Goal: Task Accomplishment & Management: Complete application form

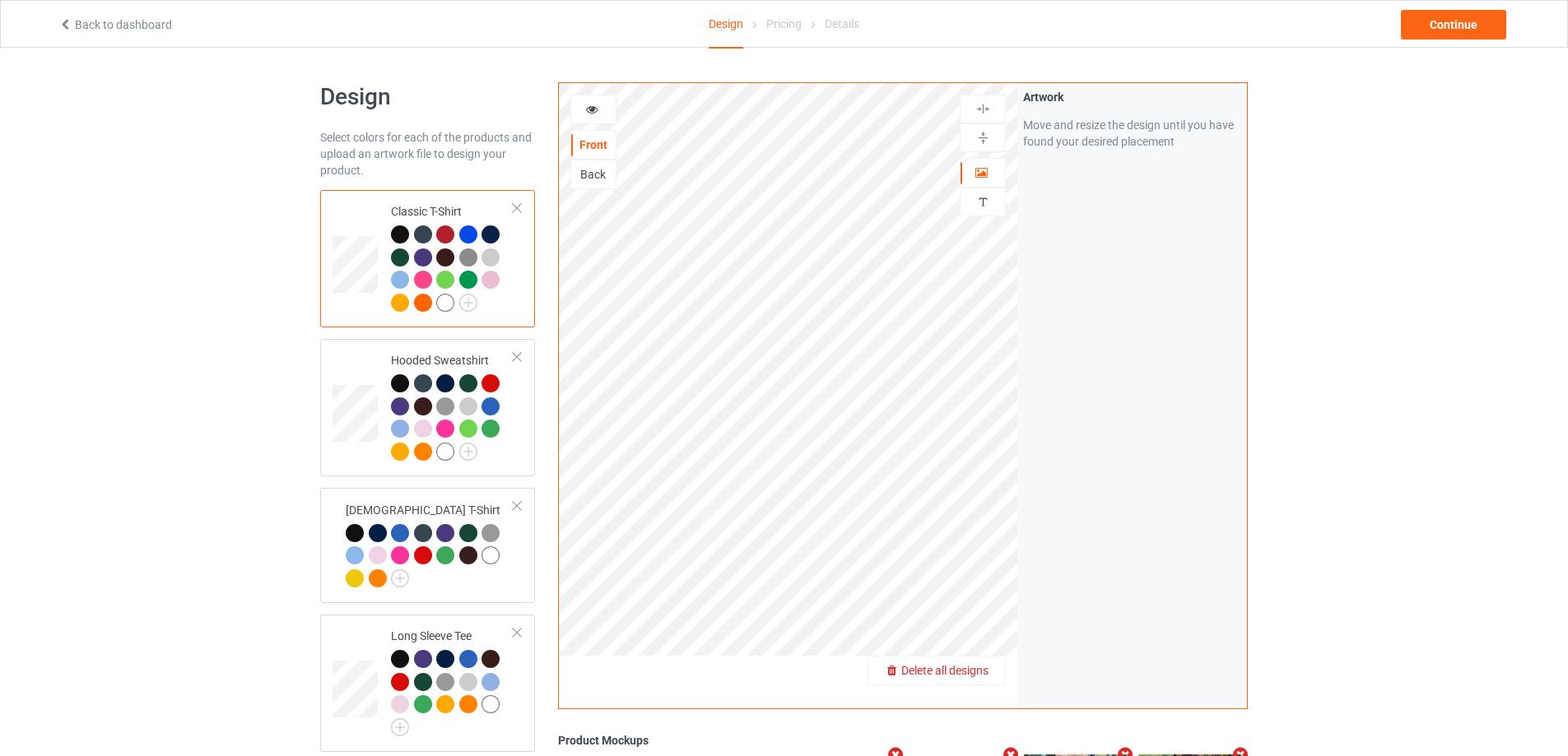
click at [977, 668] on span "Delete all designs" at bounding box center [945, 670] width 88 height 13
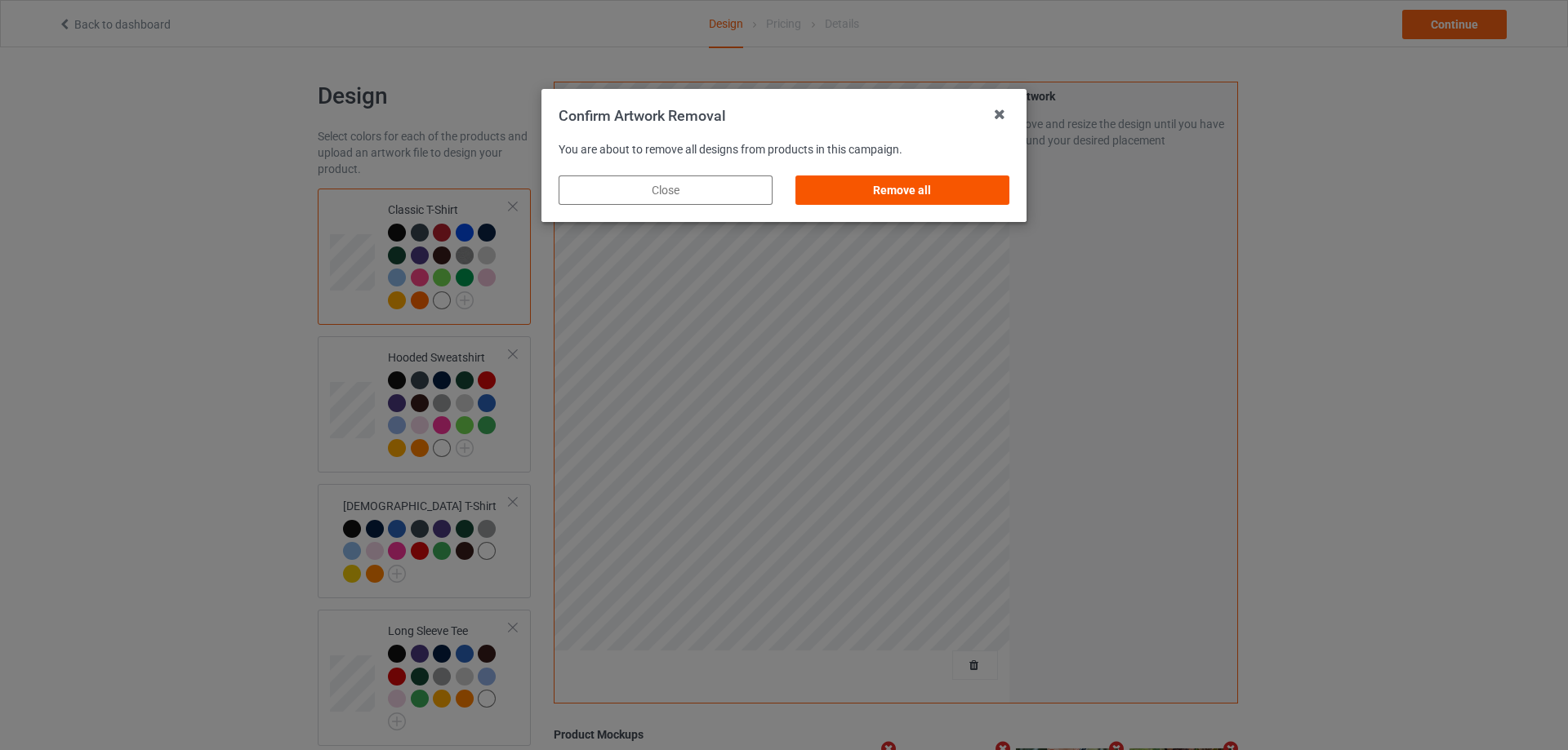
click at [885, 189] on div "Remove all" at bounding box center [902, 190] width 214 height 29
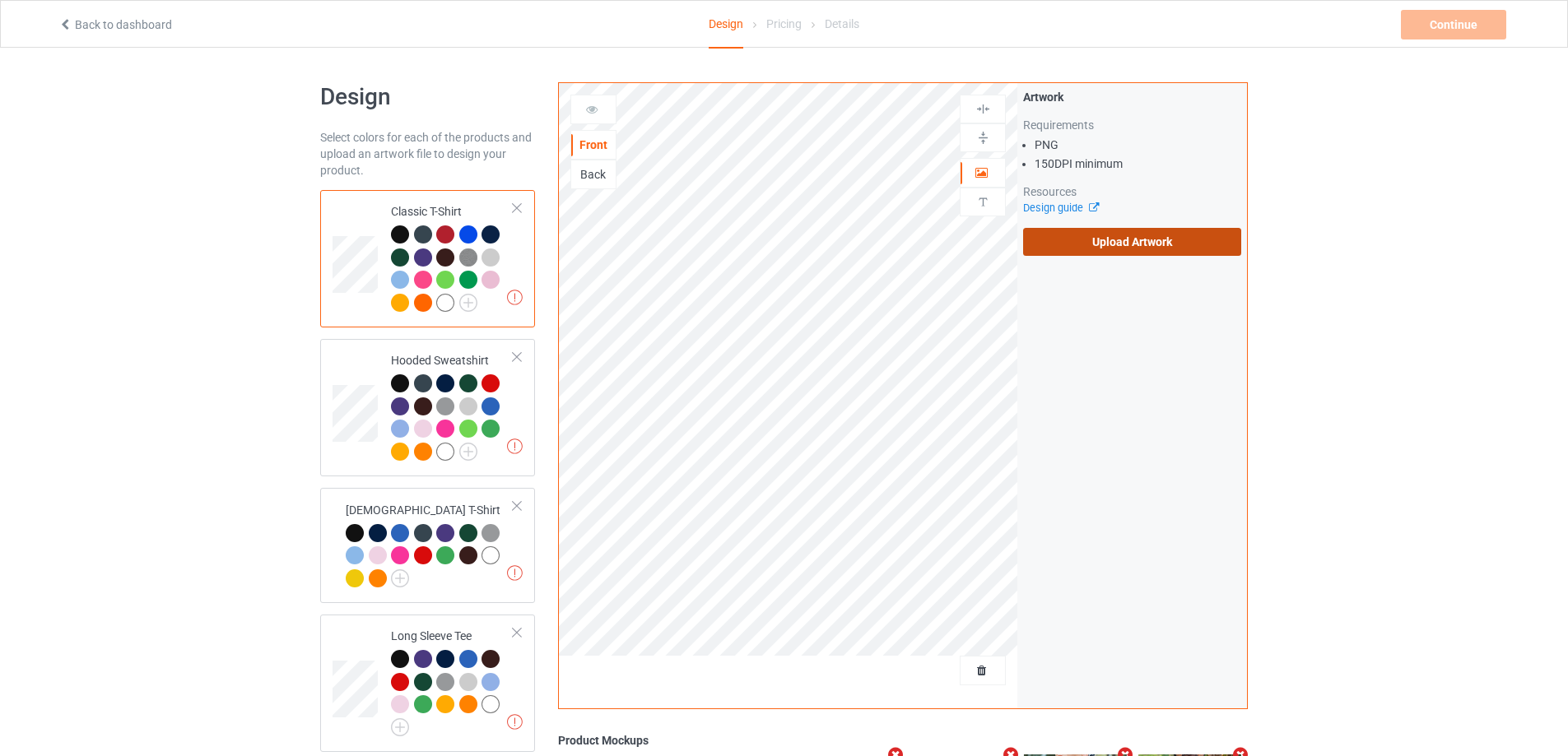
click at [1059, 243] on label "Upload Artwork" at bounding box center [1131, 242] width 218 height 28
click at [0, 0] on input "Upload Artwork" at bounding box center [0, 0] width 0 height 0
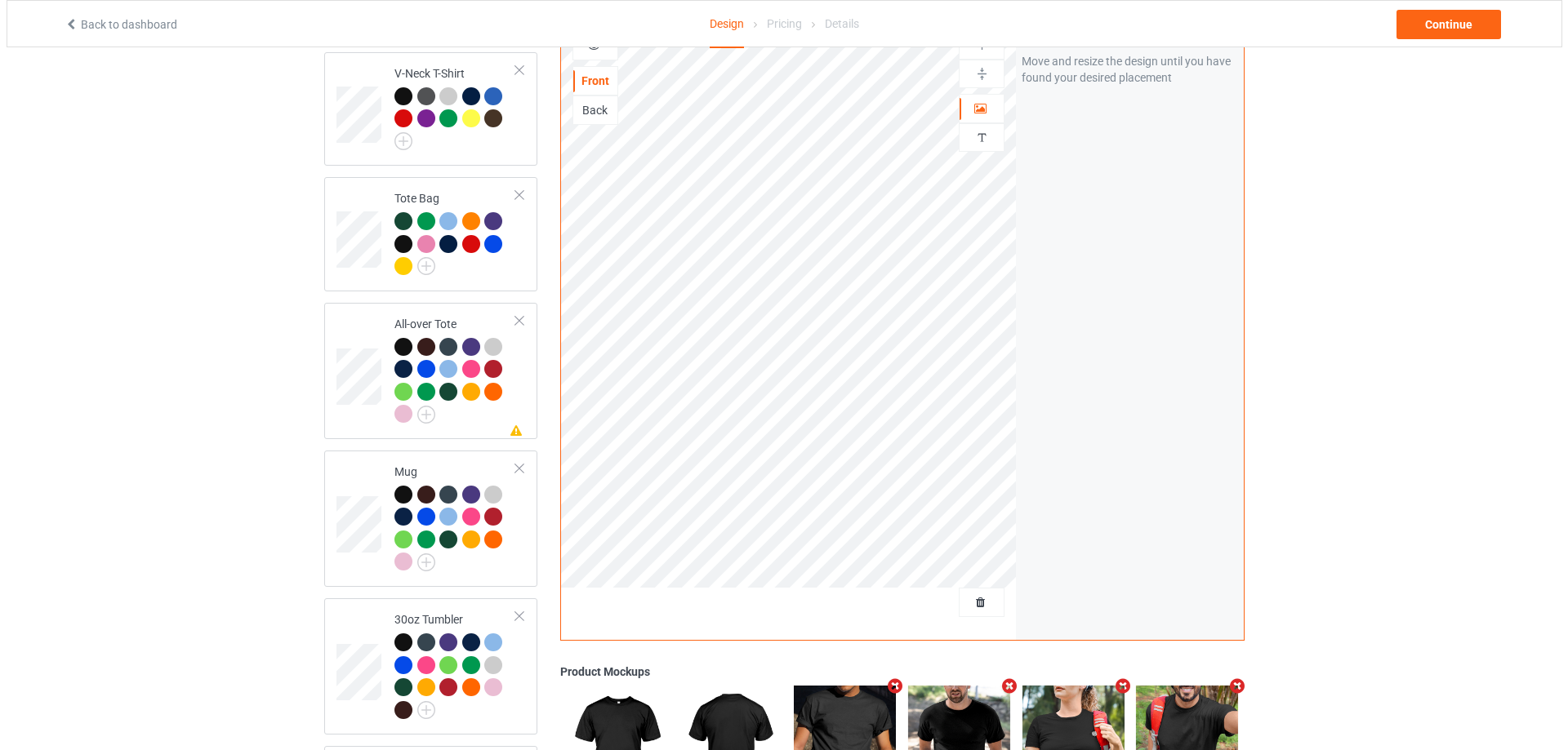
scroll to position [1379, 0]
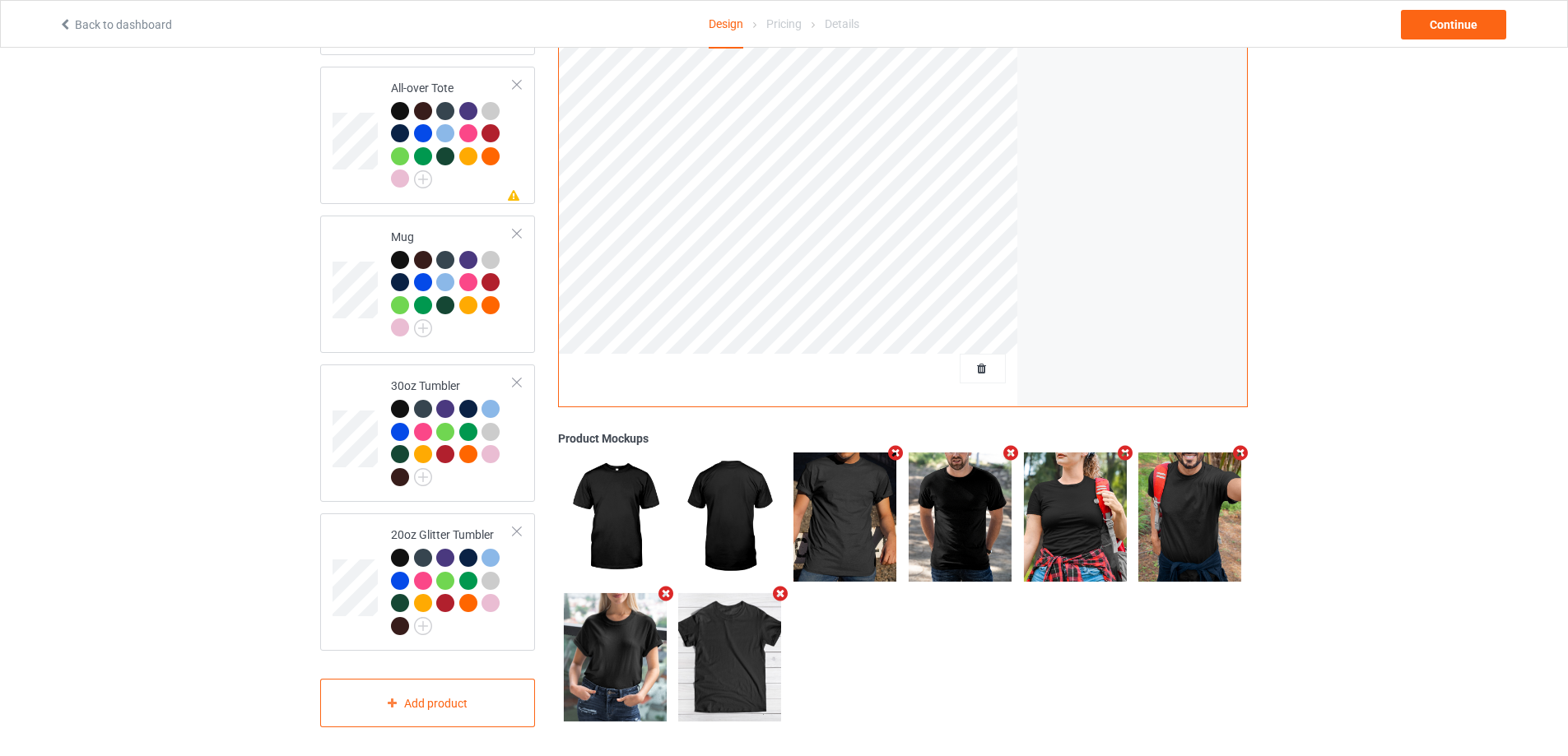
click at [1130, 448] on icon "Remove mockup" at bounding box center [1126, 454] width 21 height 17
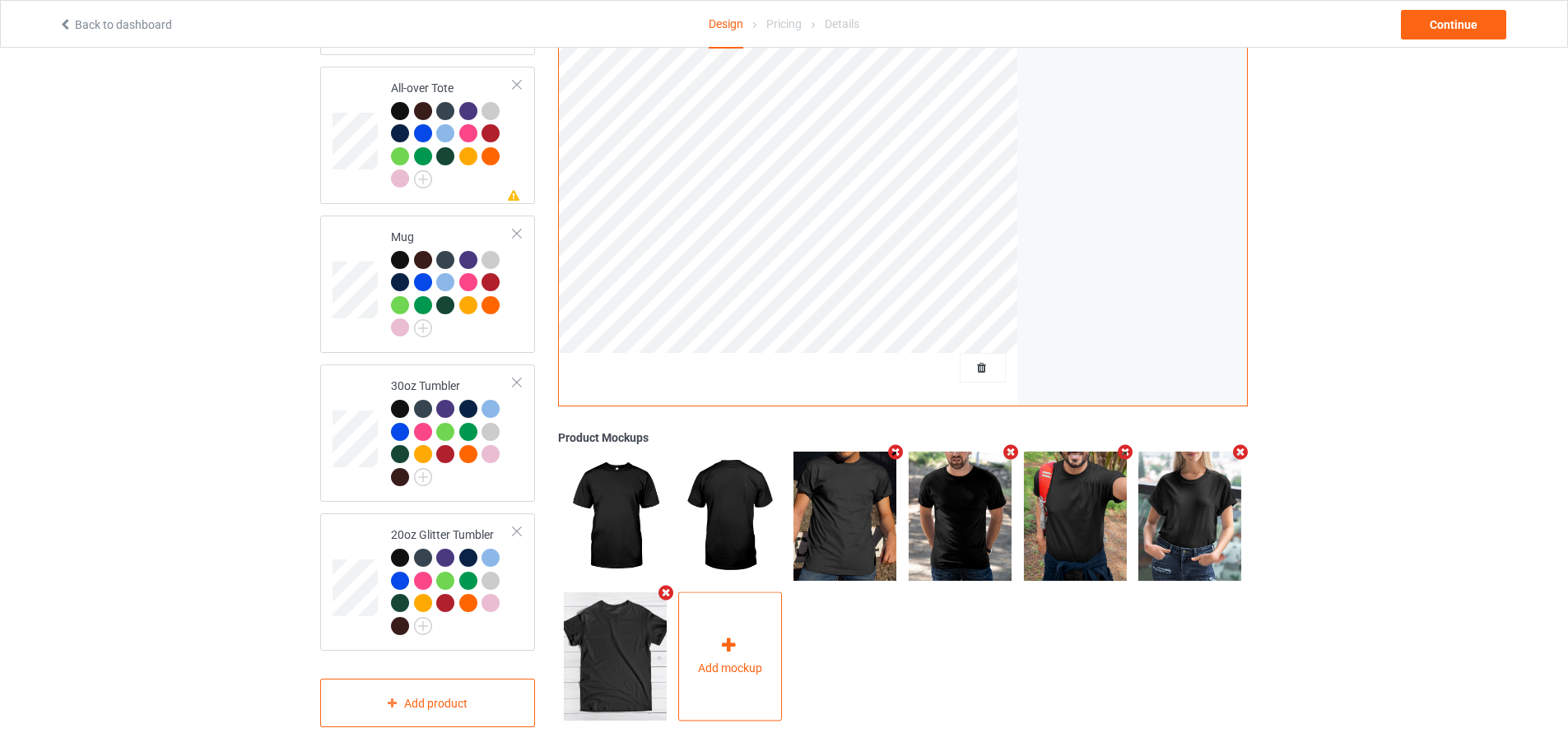
click at [702, 638] on div "Add mockup" at bounding box center [730, 657] width 104 height 129
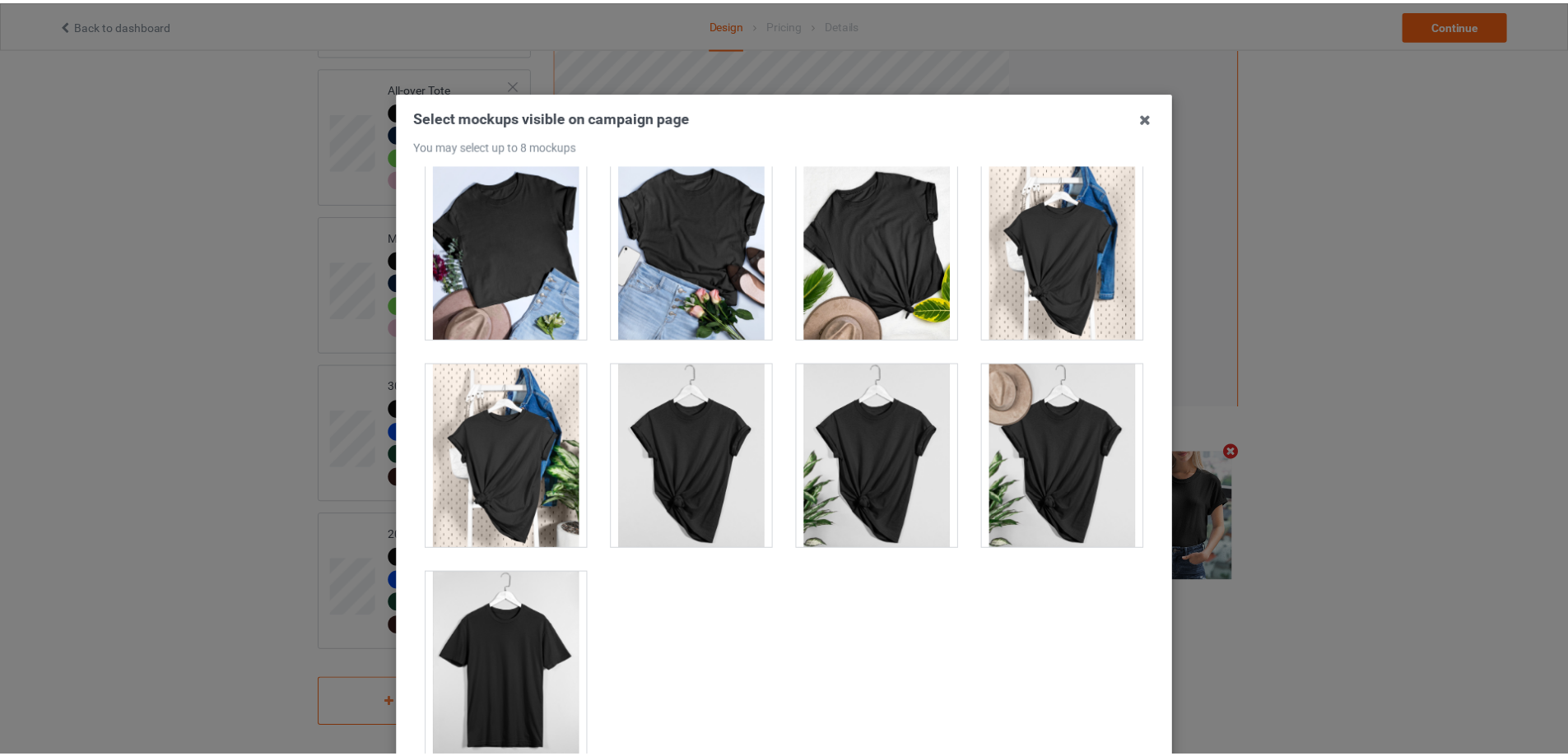
scroll to position [181, 0]
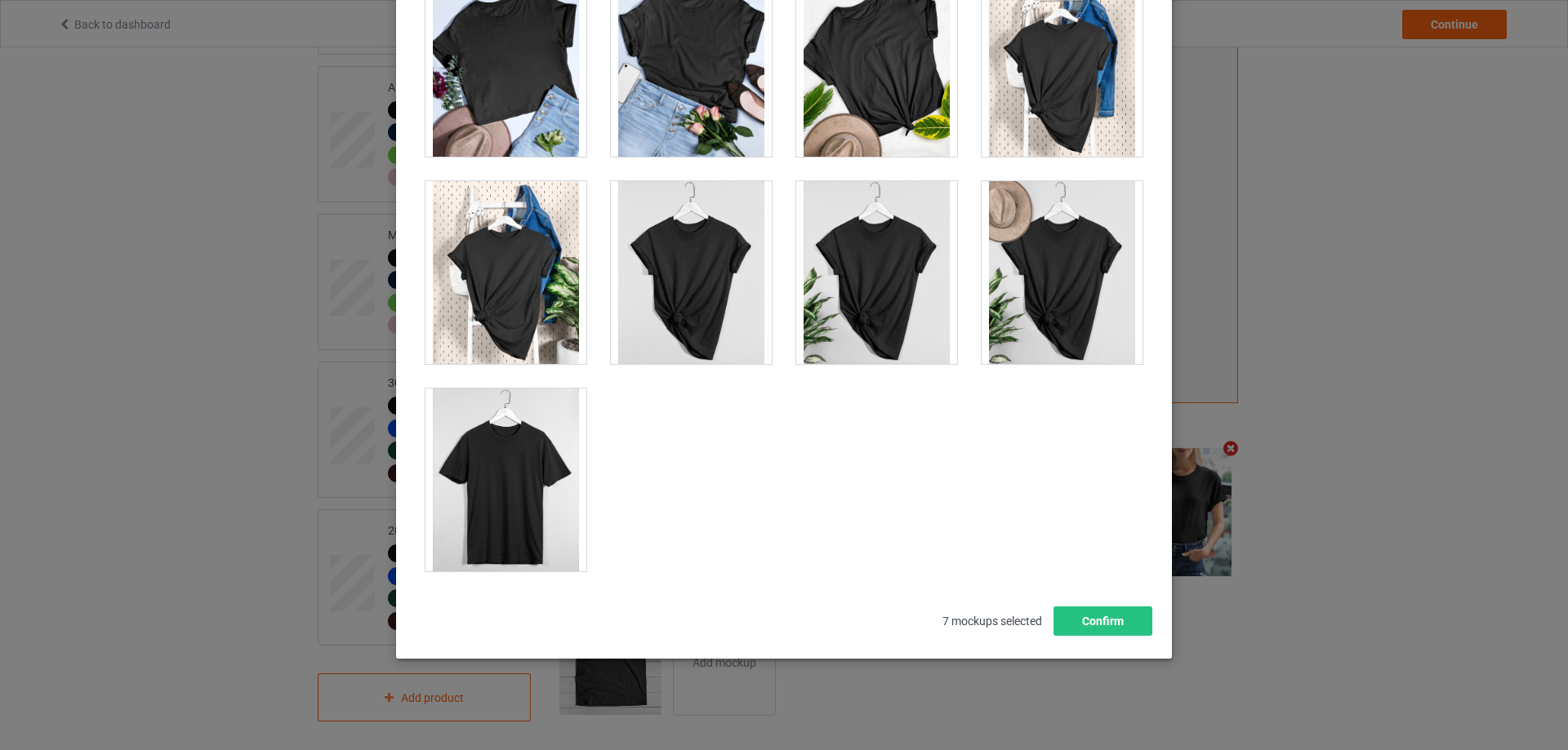
click at [524, 503] on div at bounding box center [506, 480] width 160 height 183
click at [1103, 621] on button "Confirm" at bounding box center [1103, 621] width 99 height 29
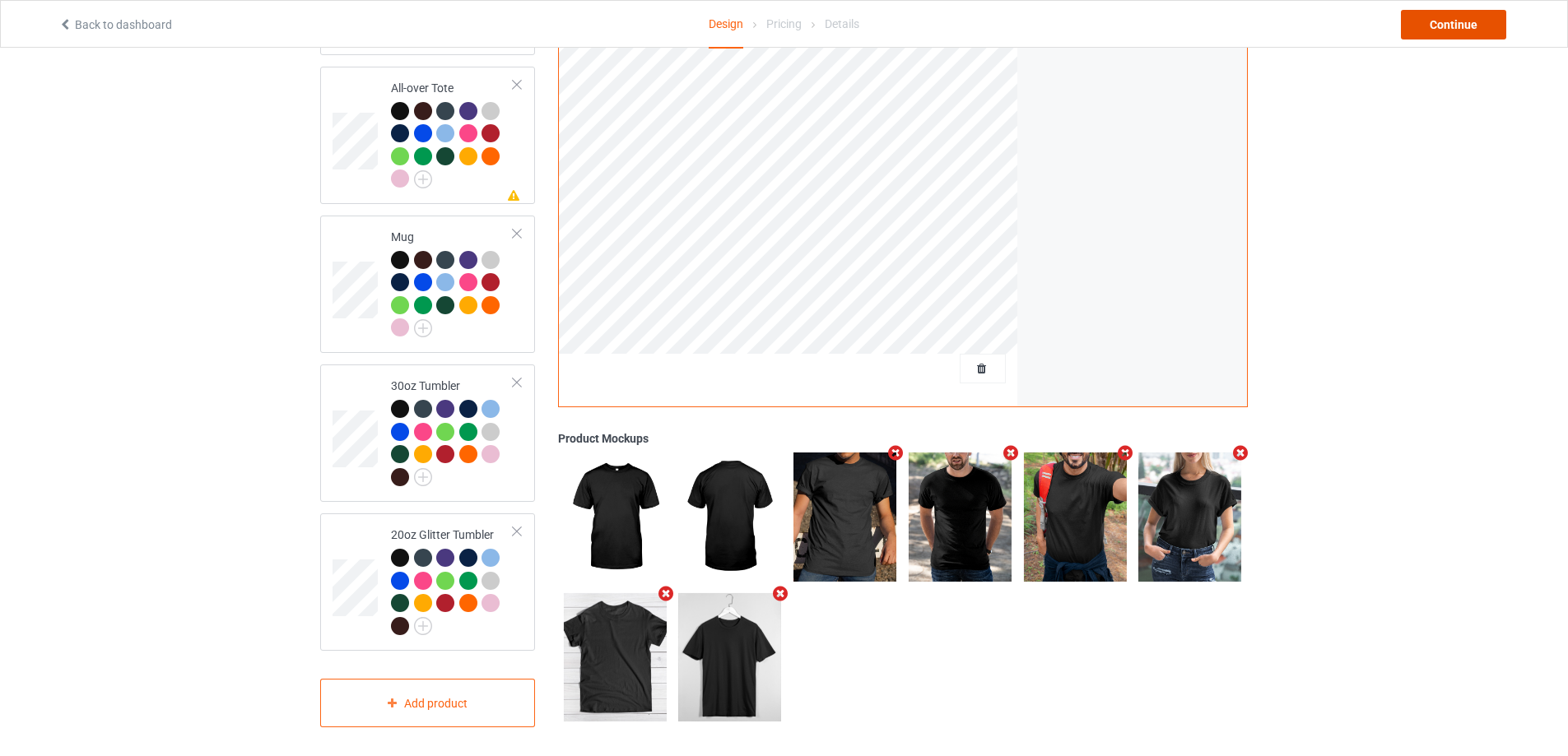
click at [1443, 28] on div "Continue" at bounding box center [1453, 24] width 106 height 29
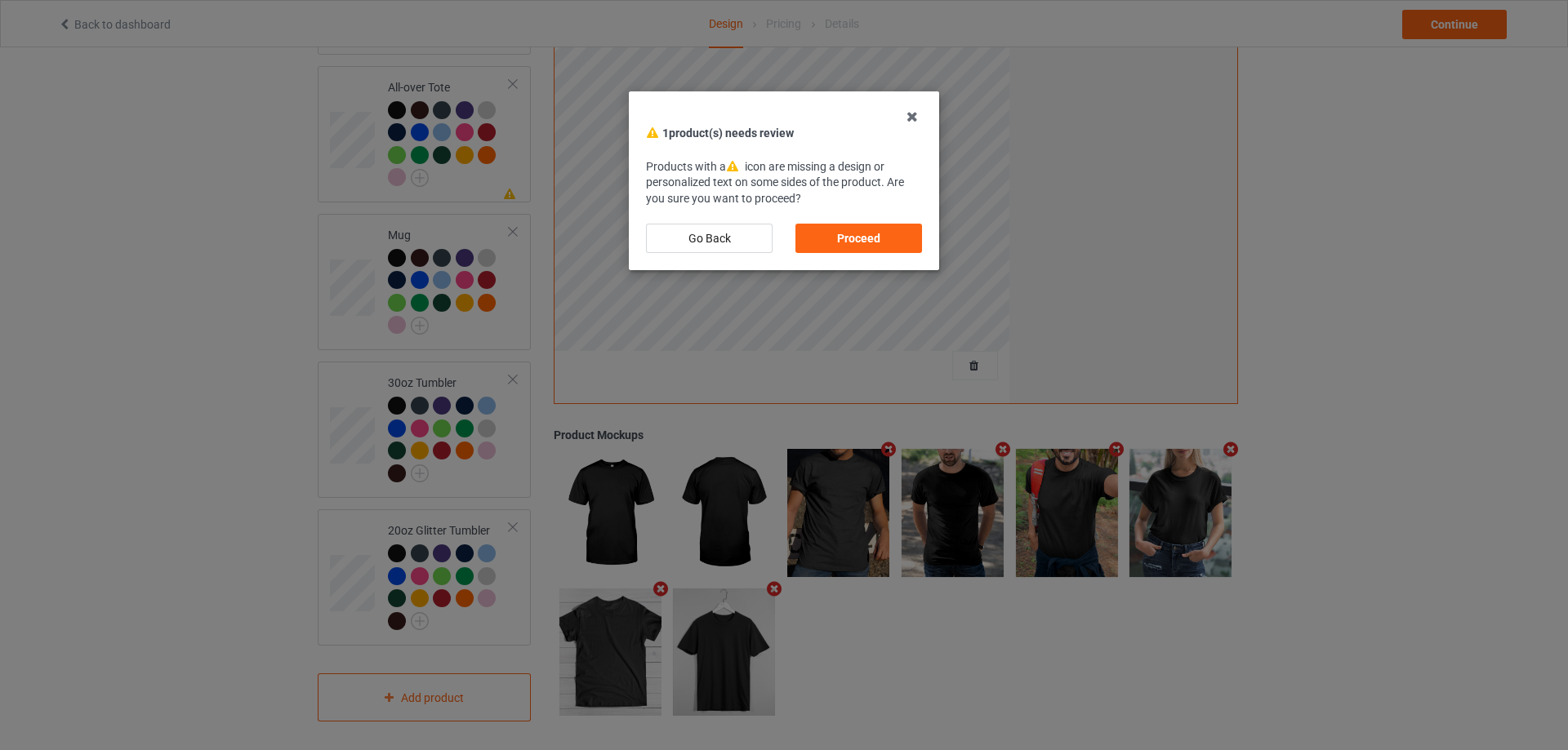
drag, startPoint x: 916, startPoint y: 117, endPoint x: 566, endPoint y: 384, distance: 440.2
click at [913, 118] on icon at bounding box center [912, 117] width 26 height 26
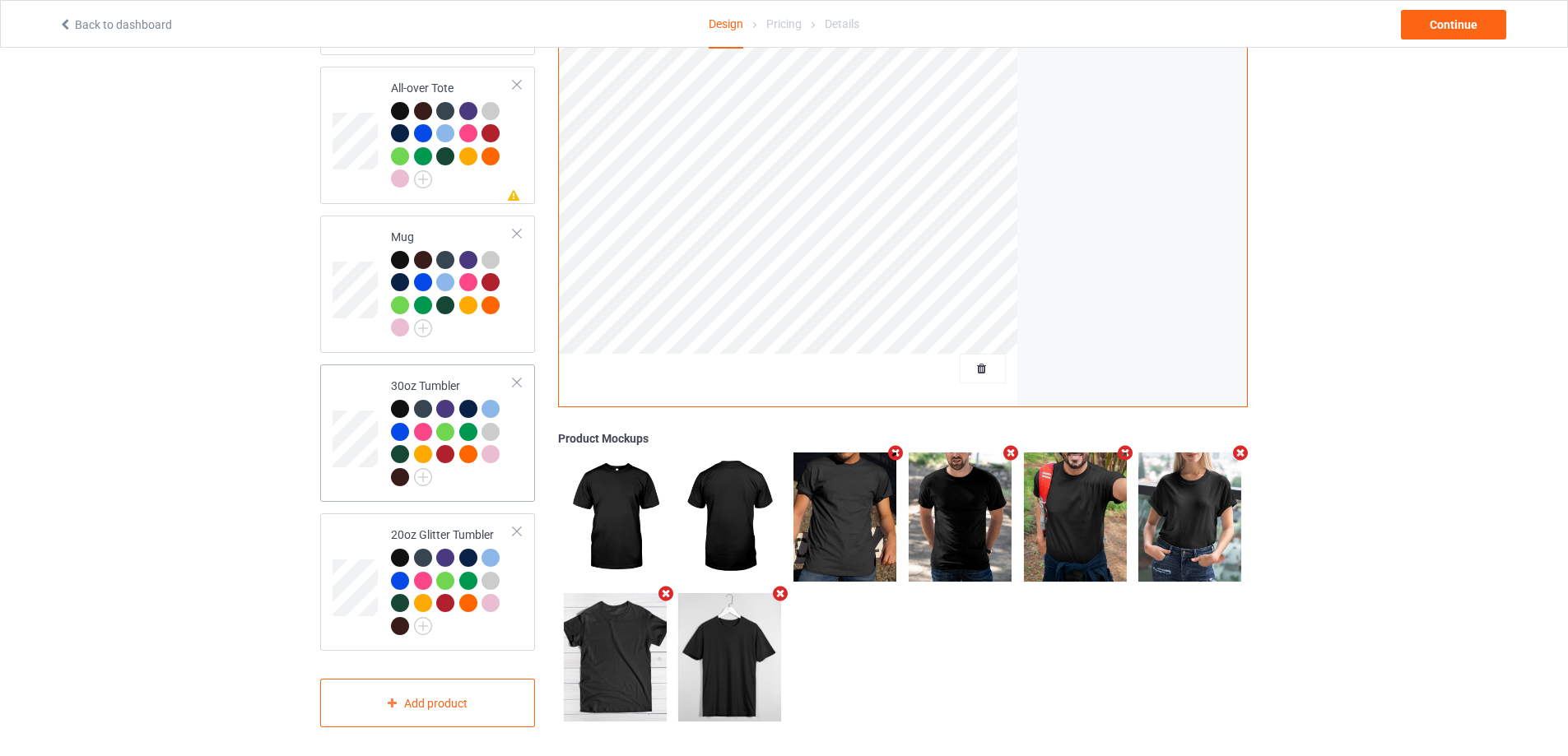
click at [518, 464] on td "30oz Tumbler" at bounding box center [452, 433] width 141 height 125
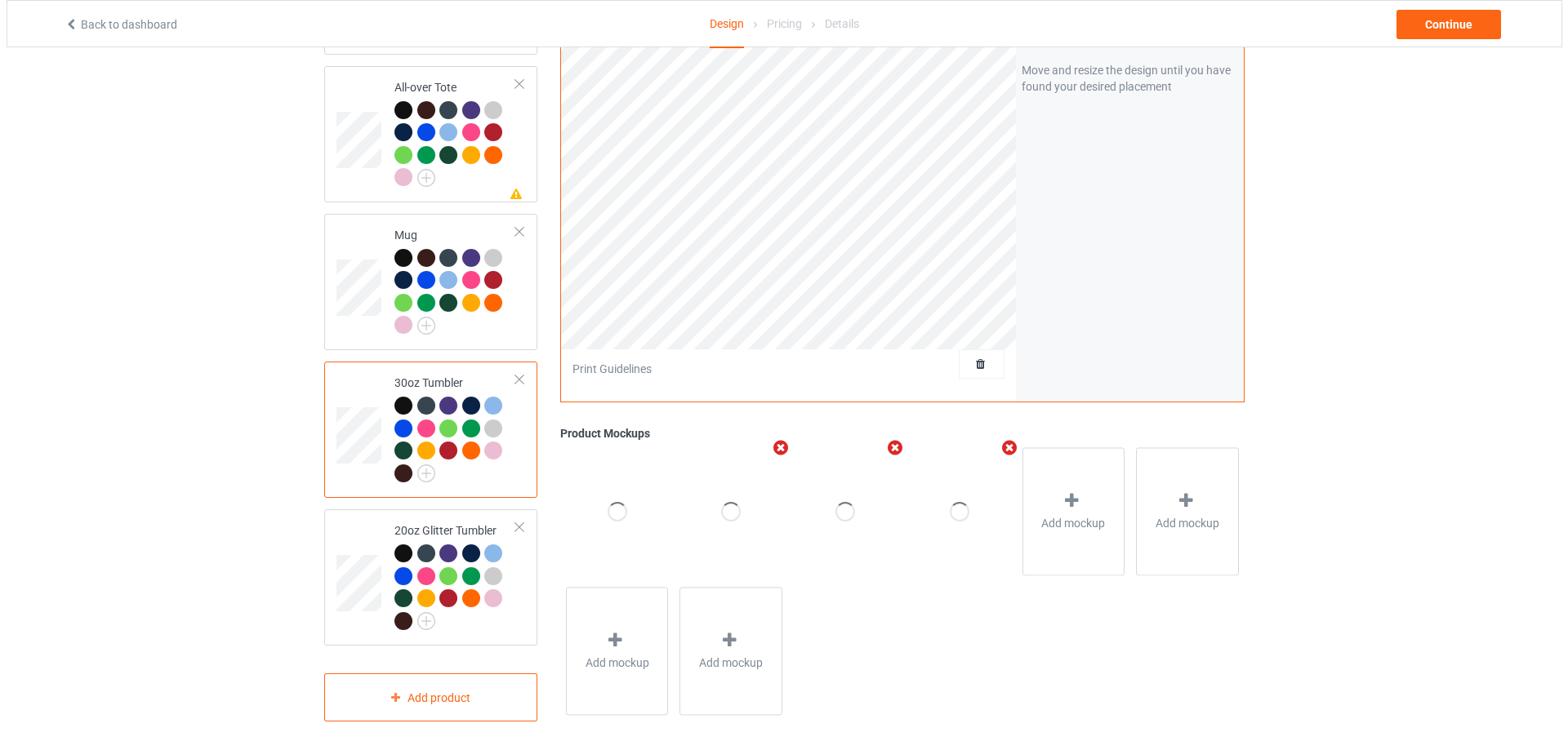
scroll to position [1216, 0]
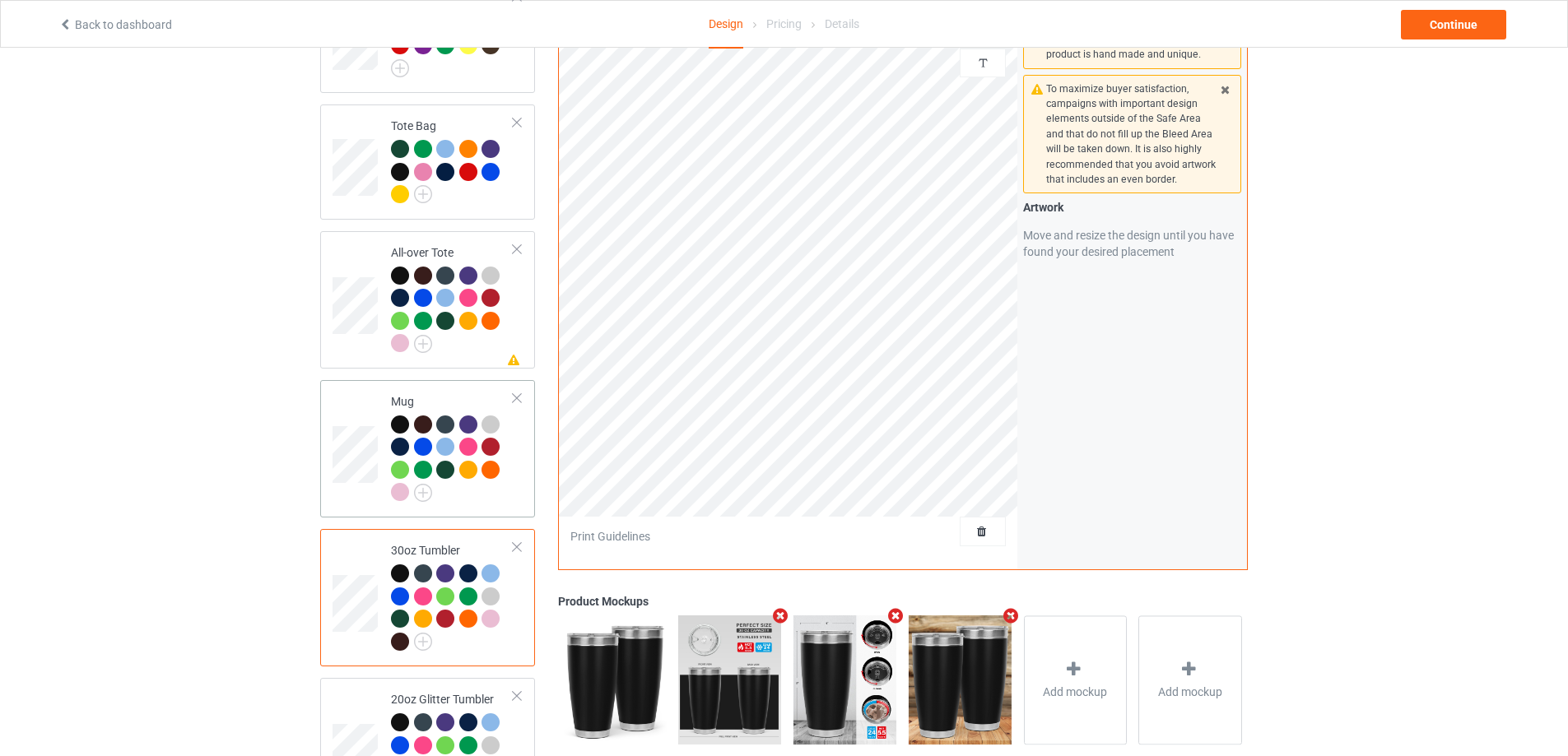
click at [516, 483] on td "Mug" at bounding box center [452, 449] width 141 height 125
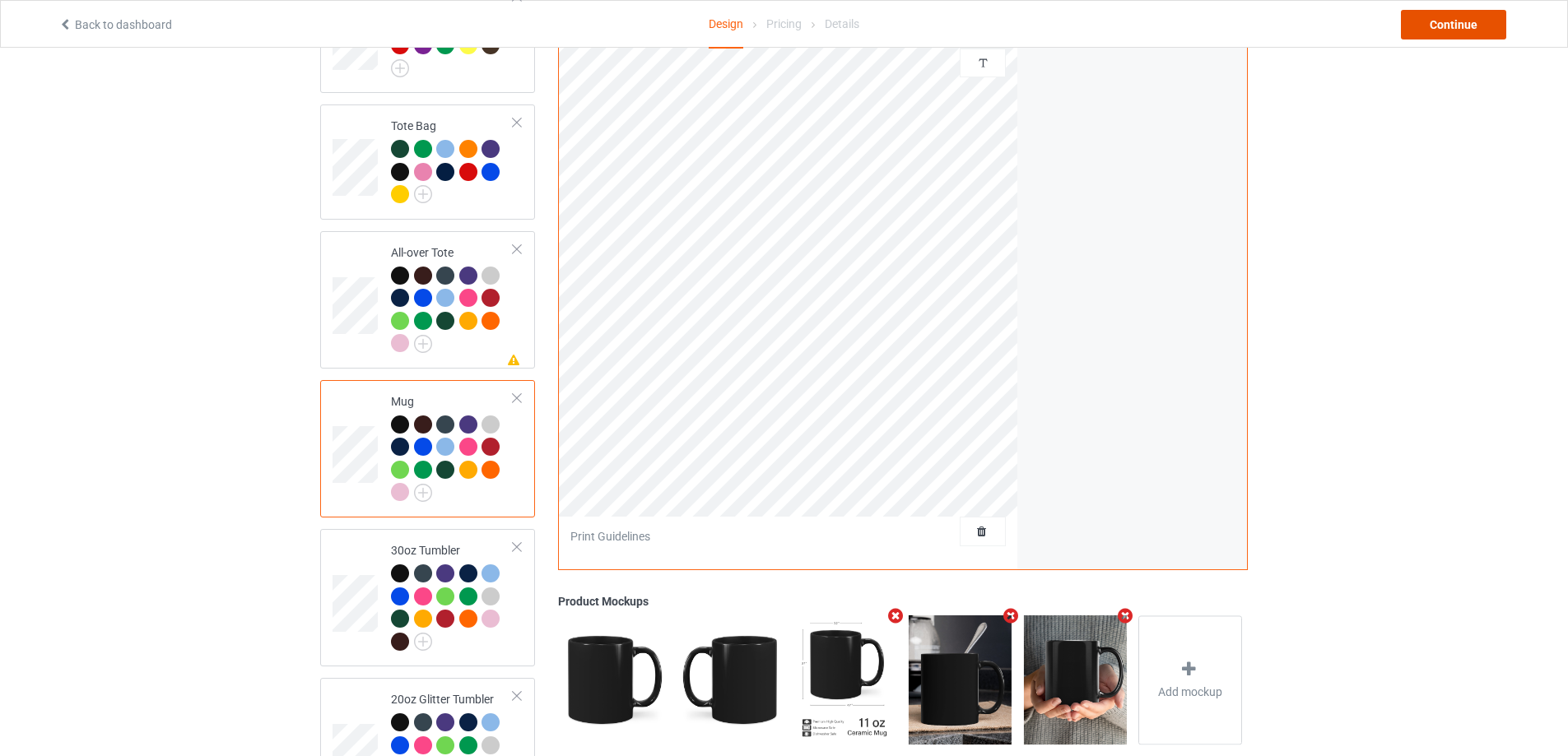
click at [1451, 35] on div "Continue" at bounding box center [1453, 24] width 106 height 29
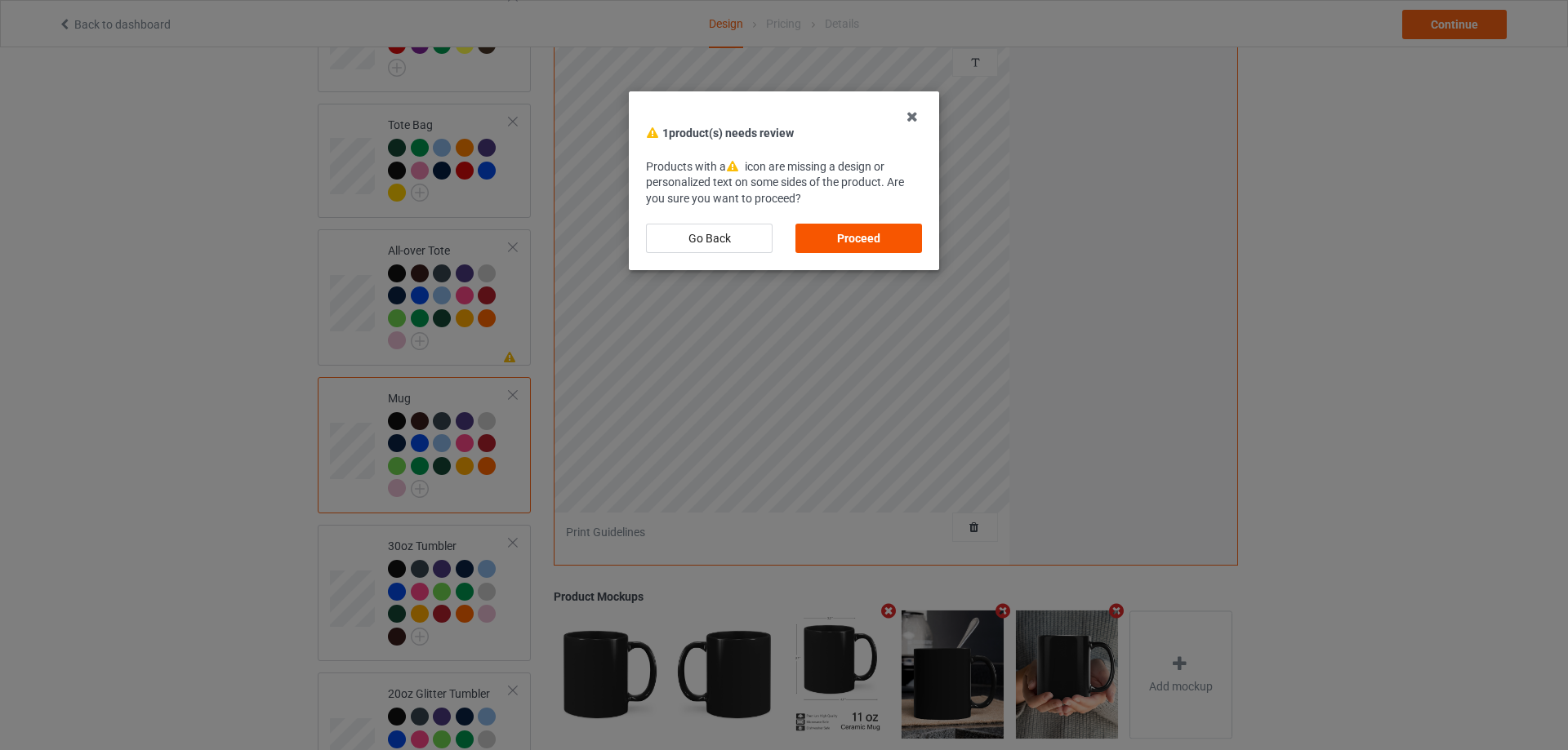
click at [905, 243] on div "Proceed" at bounding box center [859, 238] width 126 height 29
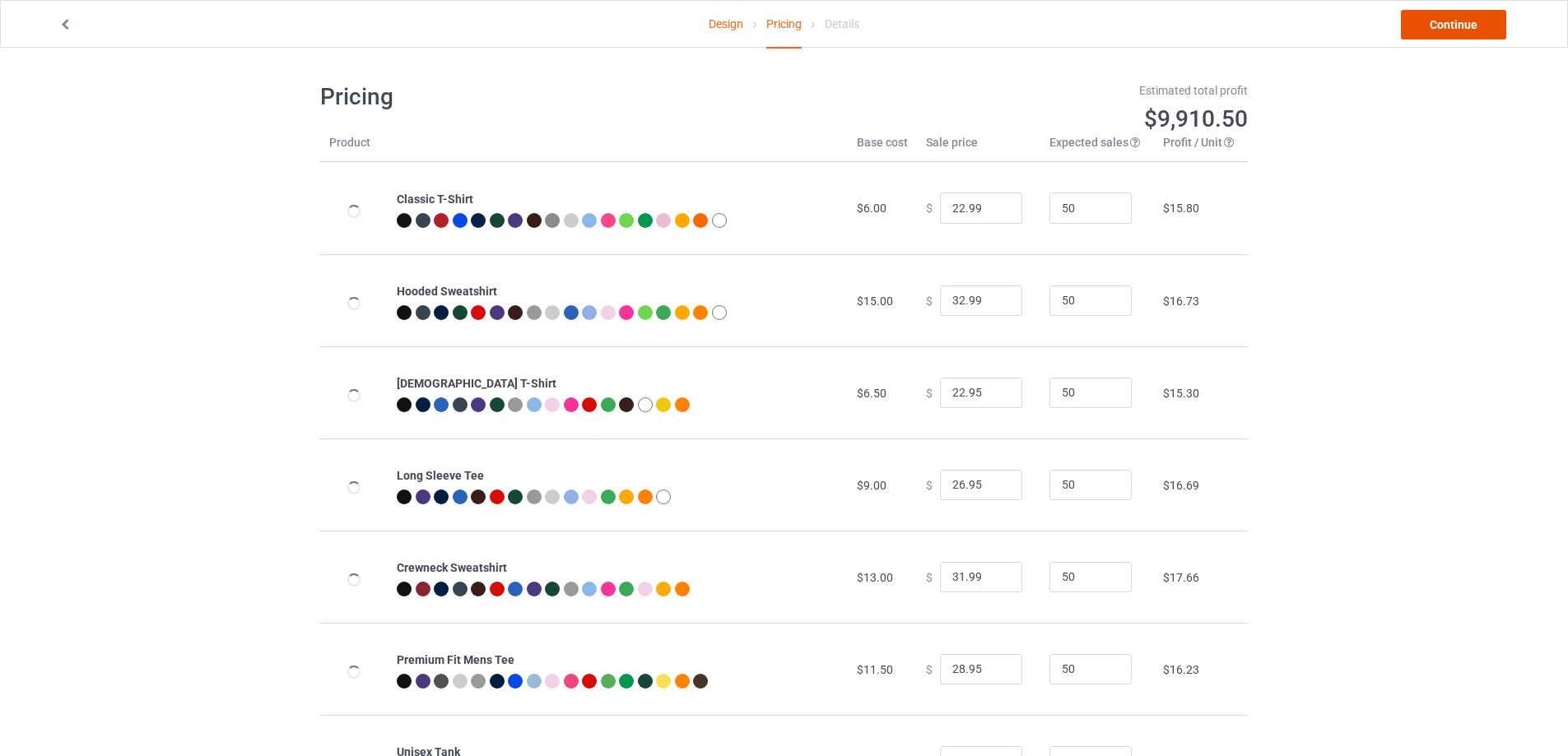
click at [1461, 29] on link "Continue" at bounding box center [1453, 24] width 106 height 29
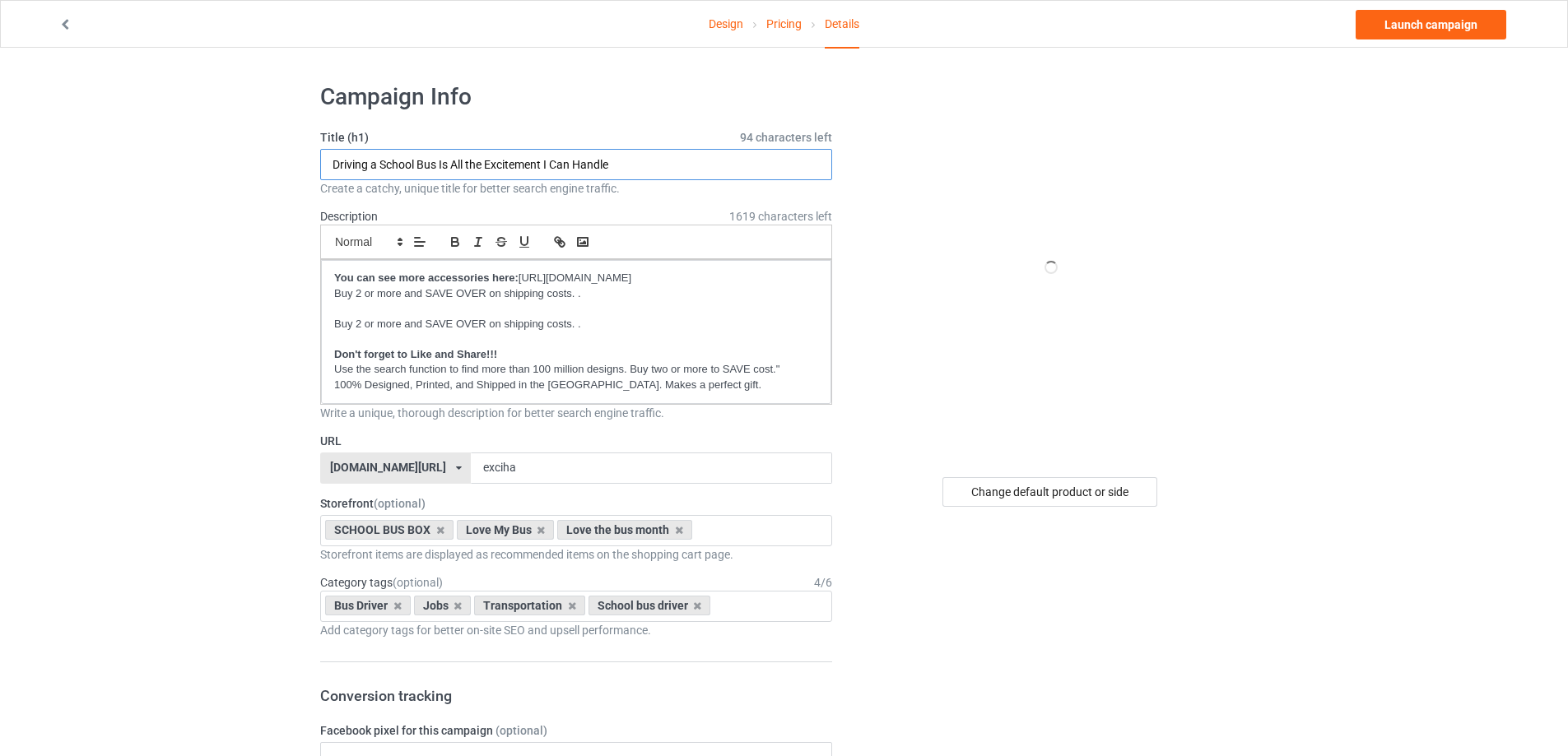
click at [574, 168] on input "Driving a School Bus Is All the Excitement I Can Handle" at bounding box center [577, 165] width 512 height 31
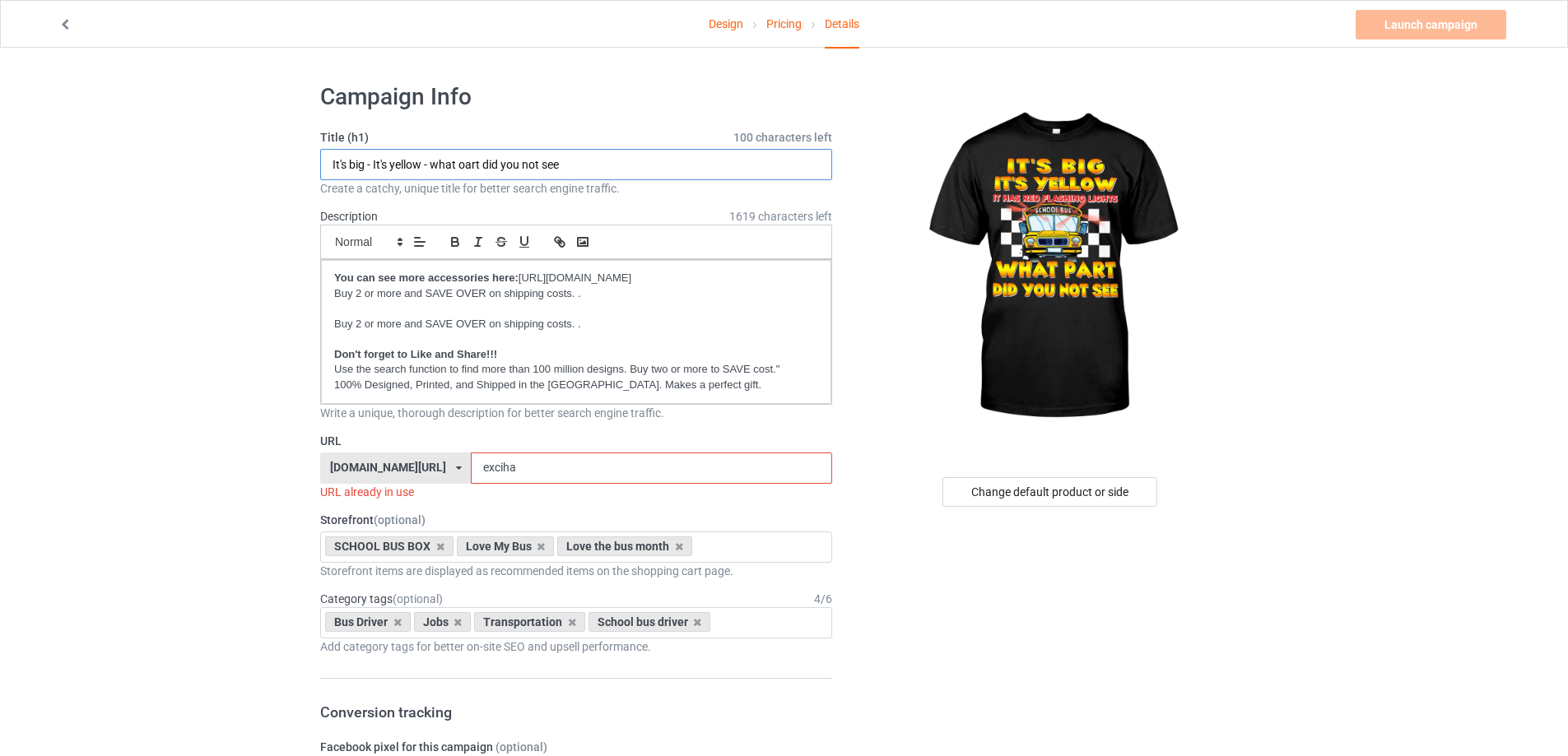
type input "It's big - It's yellow - what oart did you not see"
click at [523, 467] on input "exciha" at bounding box center [651, 468] width 361 height 31
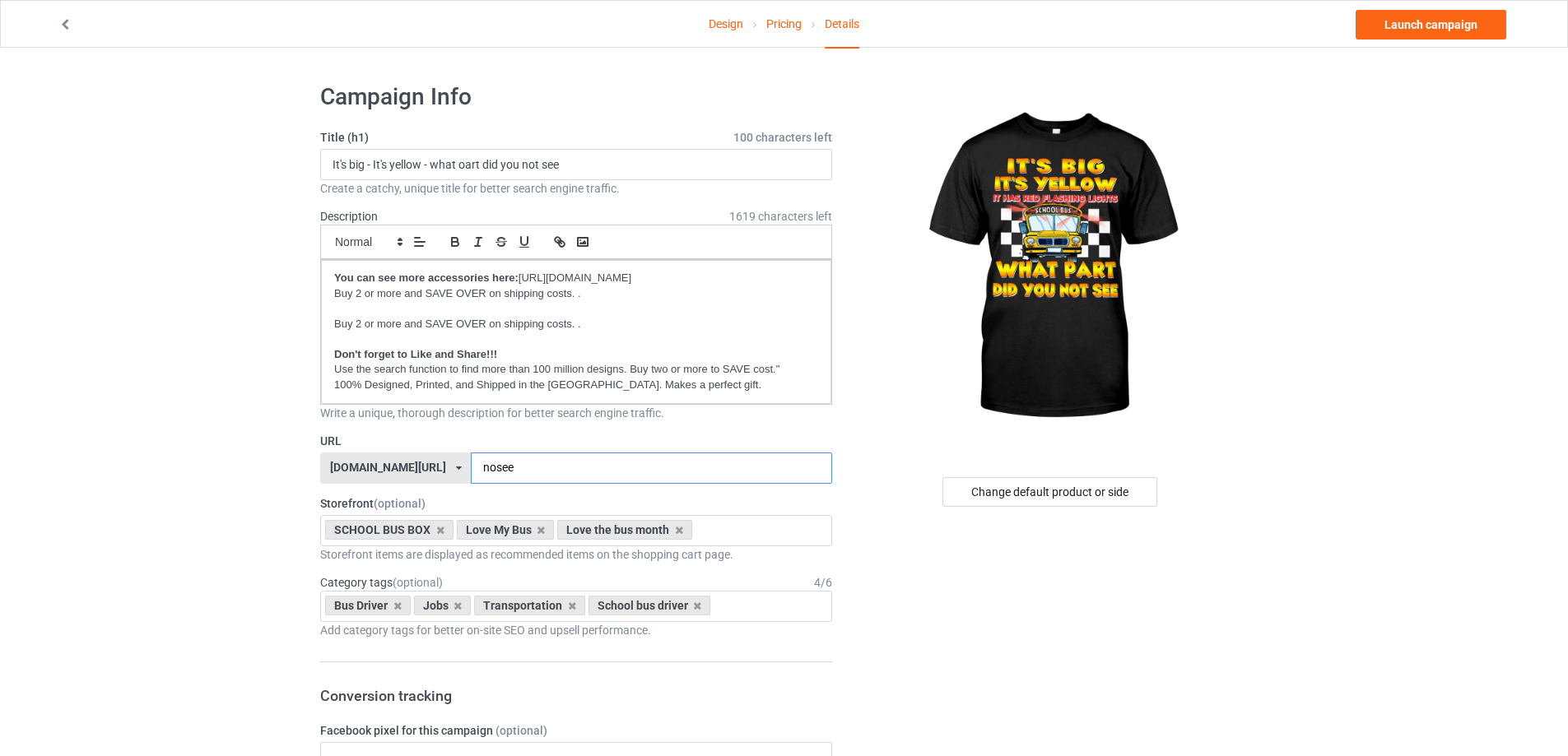
type input "nosee"
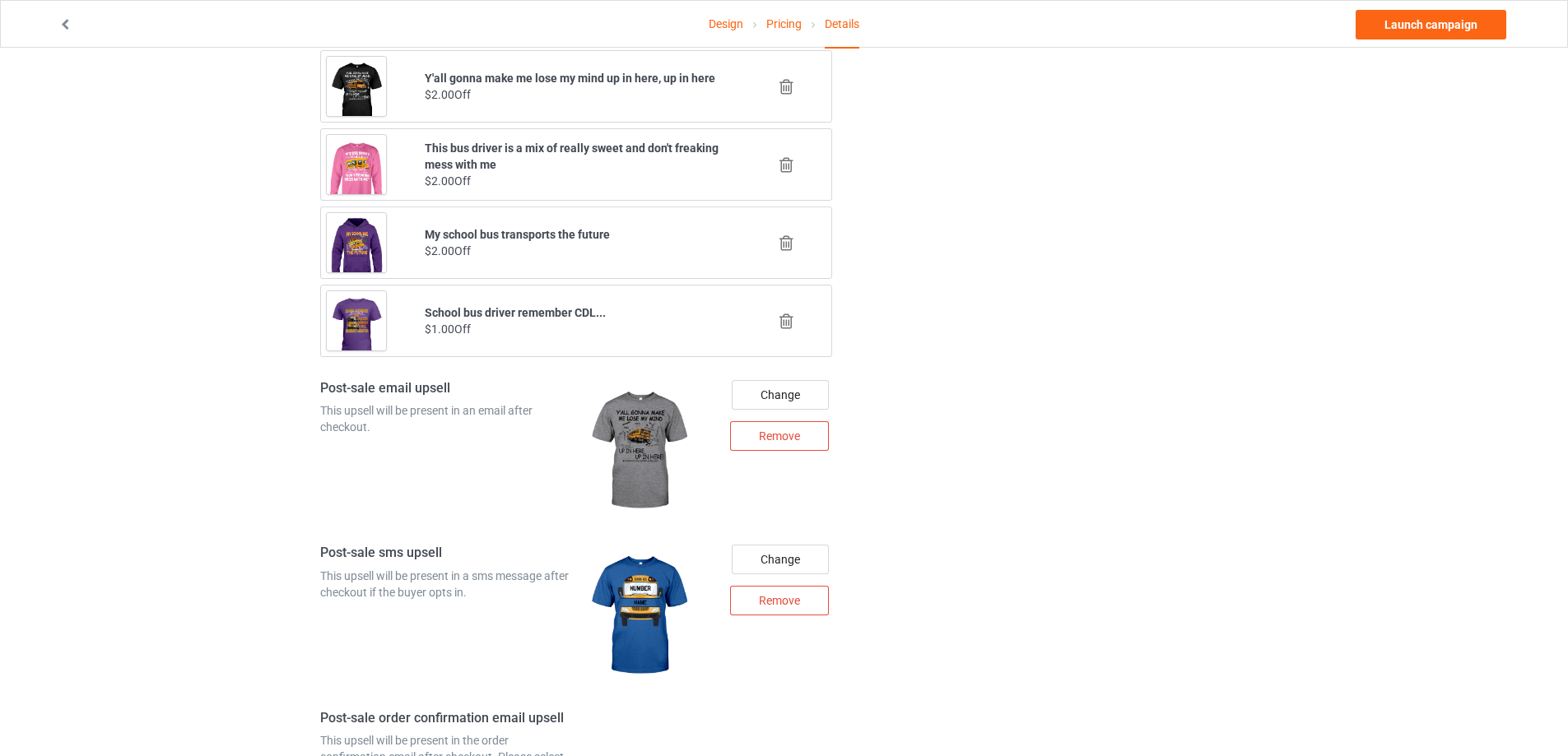
scroll to position [1316, 0]
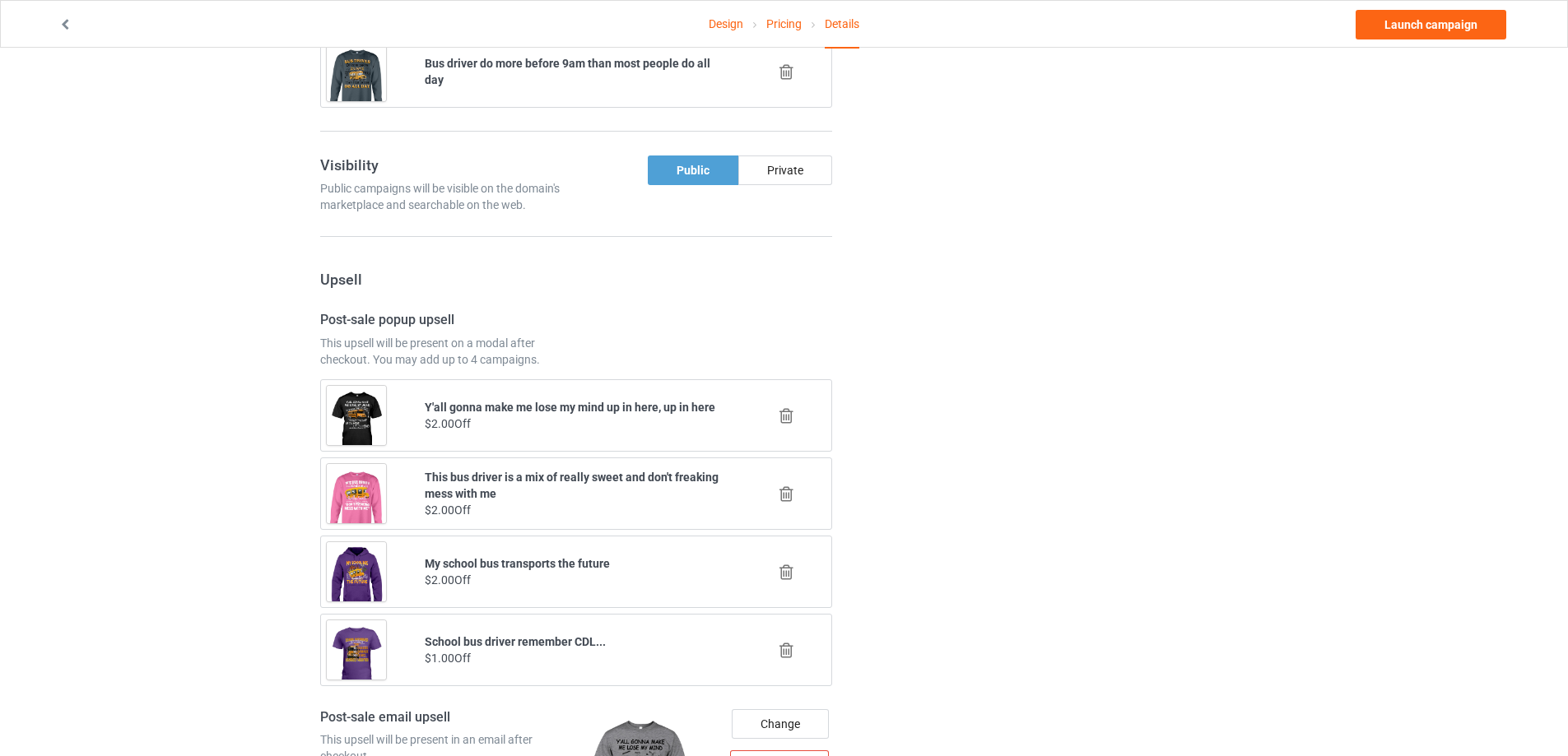
click at [784, 77] on icon at bounding box center [787, 72] width 21 height 17
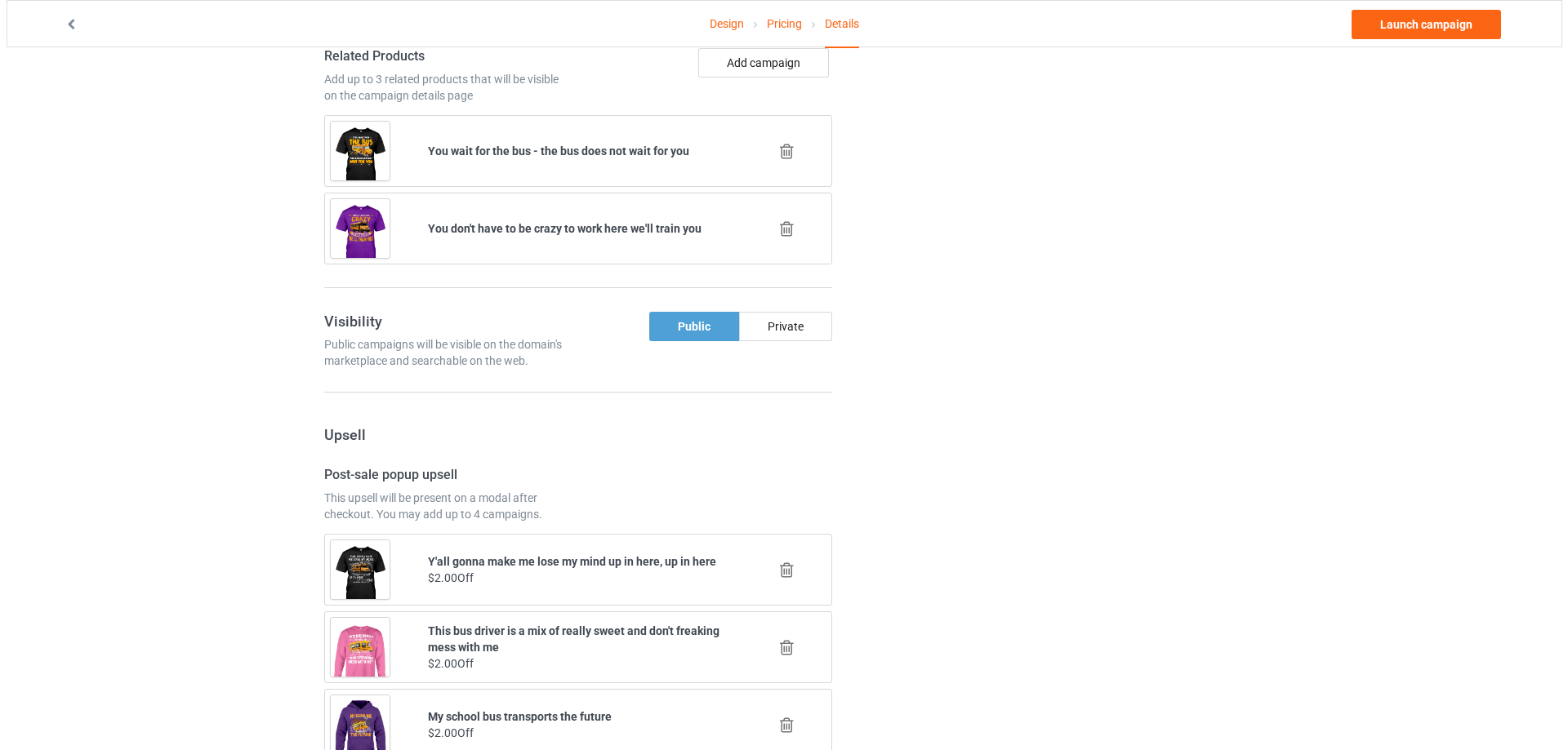
scroll to position [990, 0]
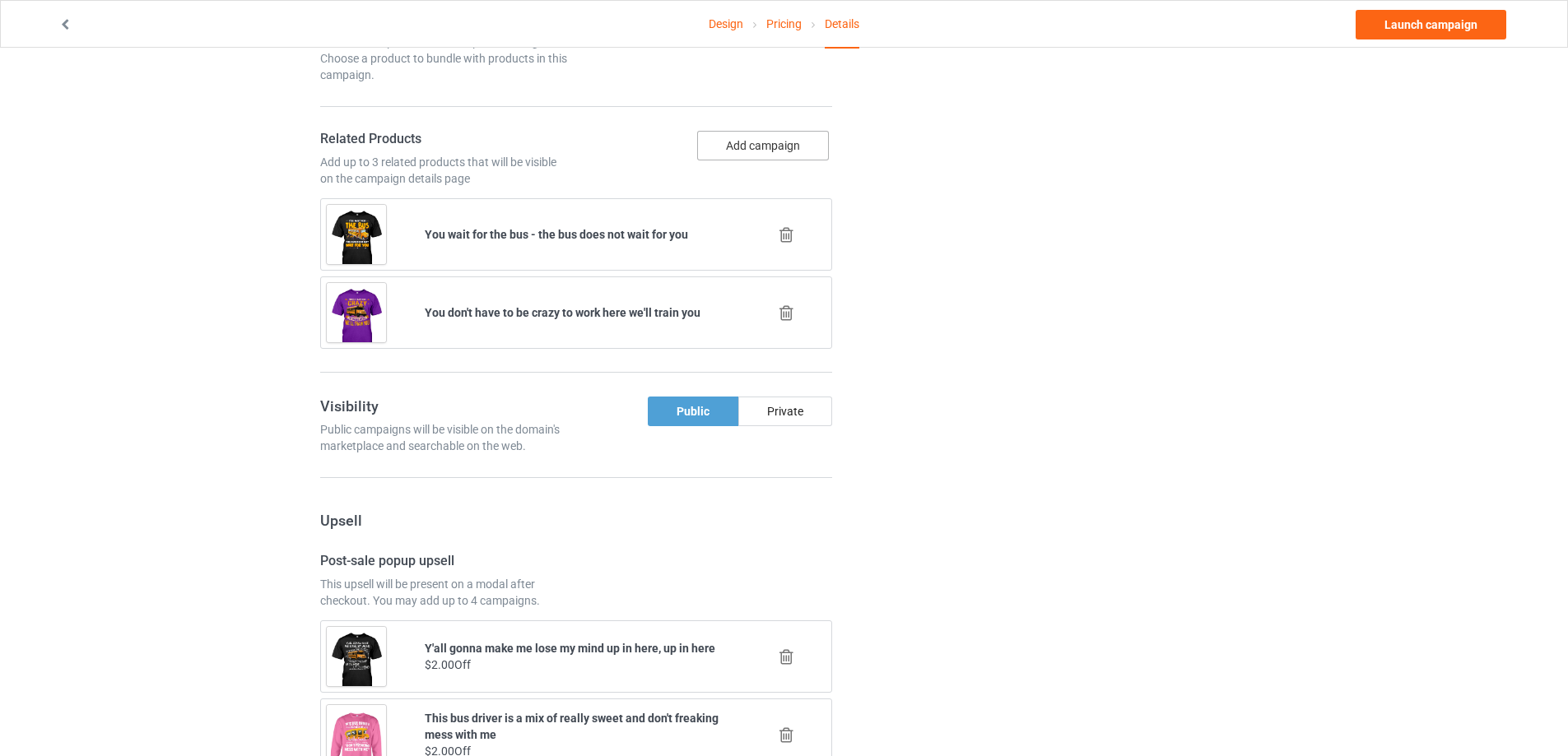
click at [767, 147] on button "Add campaign" at bounding box center [763, 145] width 131 height 29
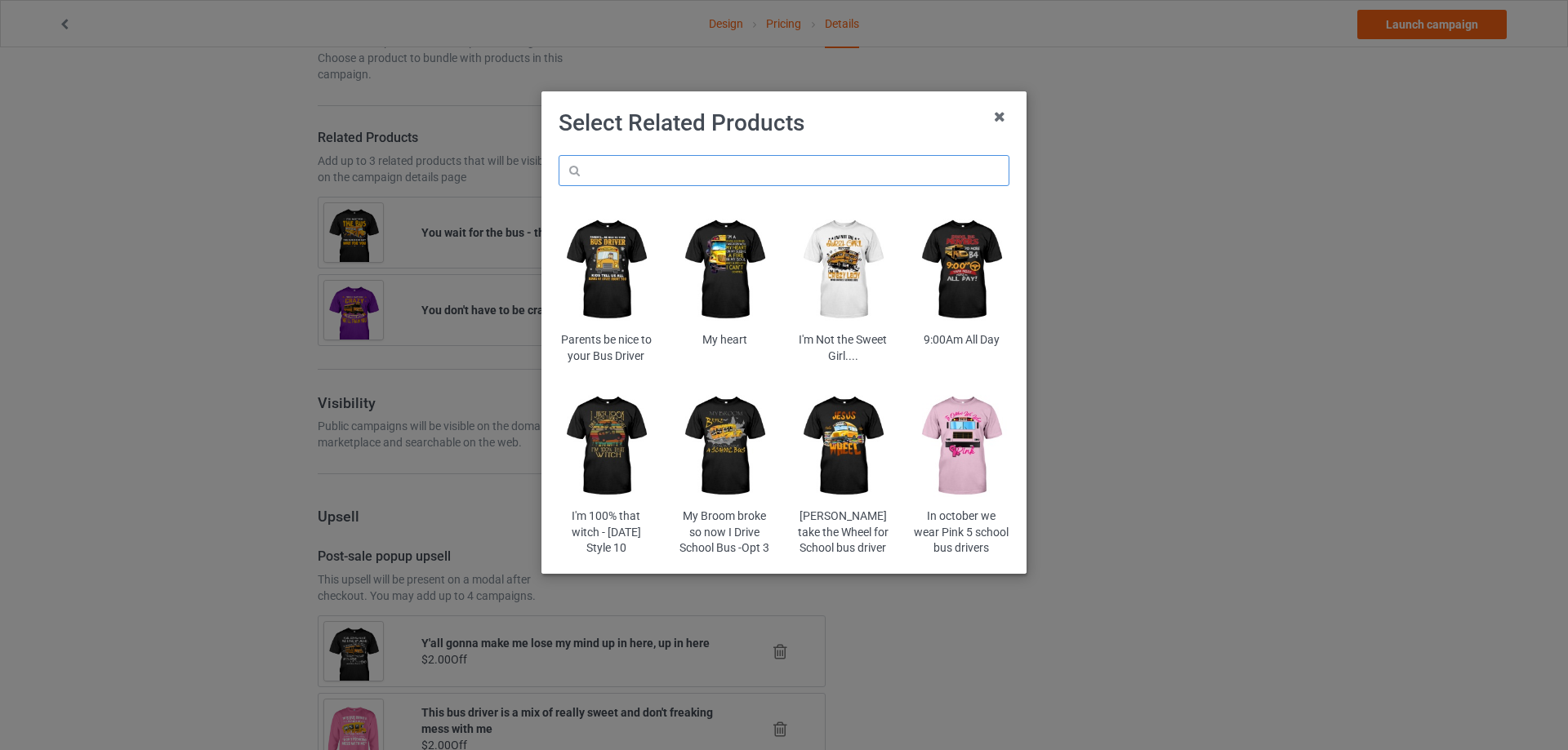
click at [724, 178] on input "text" at bounding box center [784, 170] width 451 height 31
type input "p"
type input "pink"
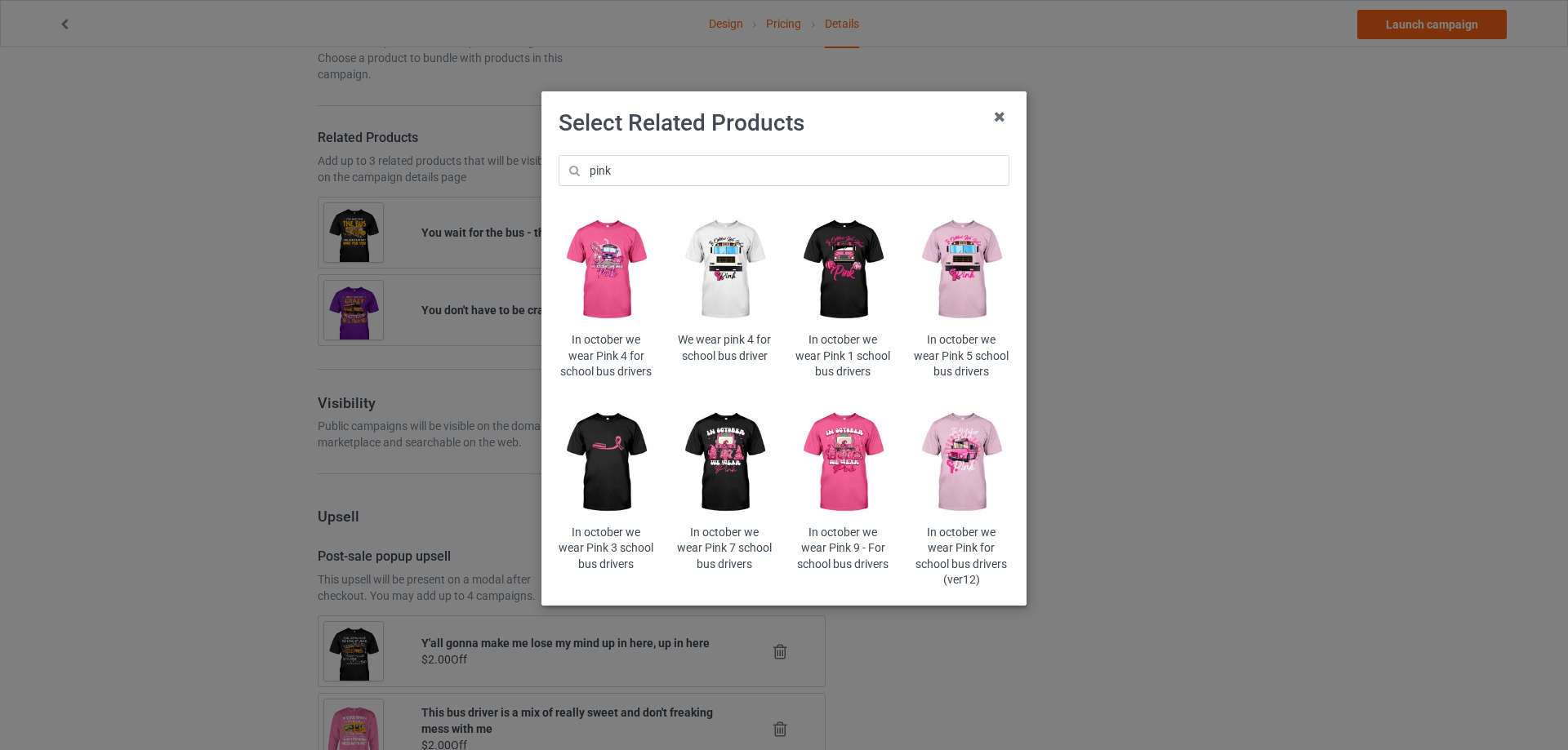
click at [605, 291] on img at bounding box center [606, 270] width 95 height 119
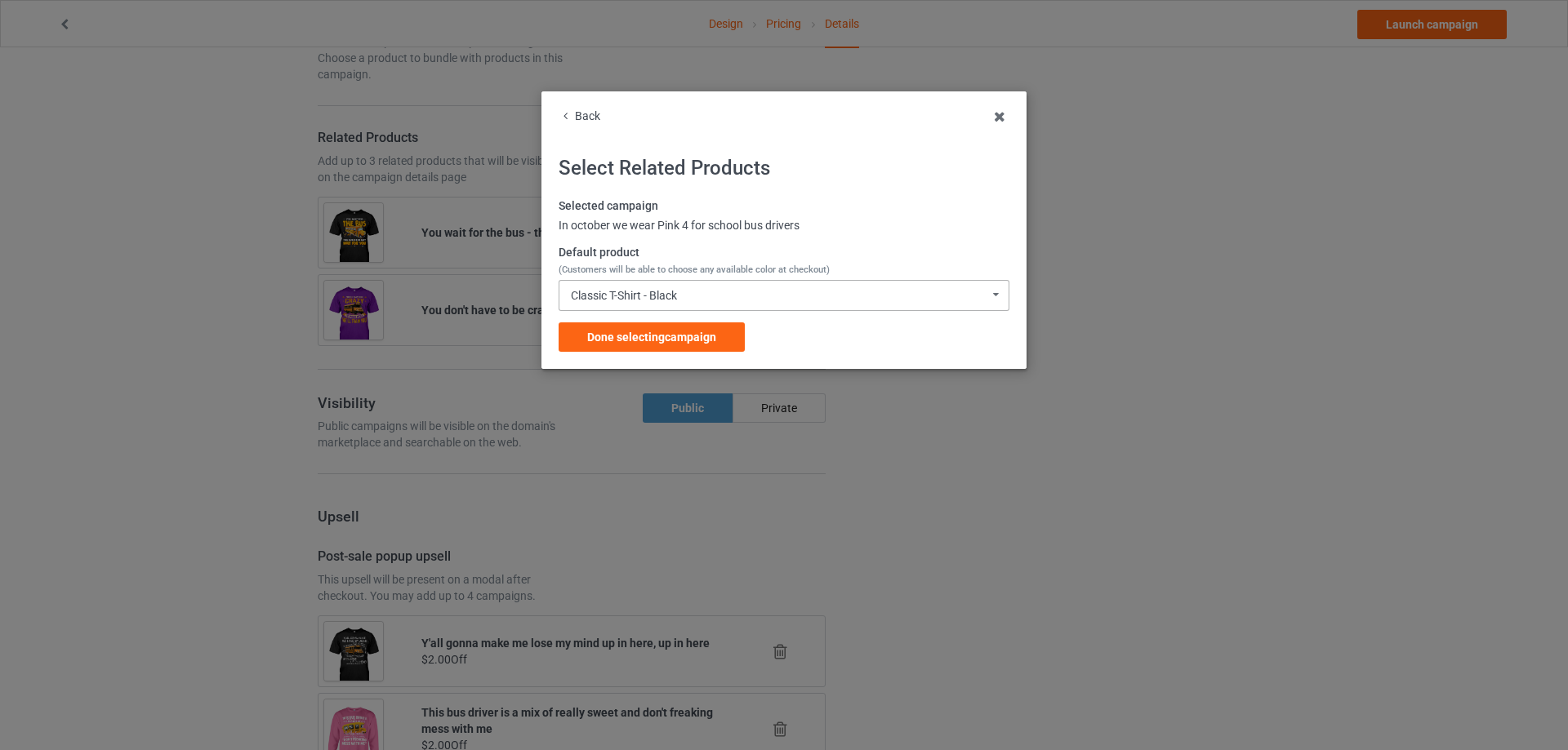
click at [677, 301] on div "Classic T-Shirt - Black" at bounding box center [624, 295] width 106 height 11
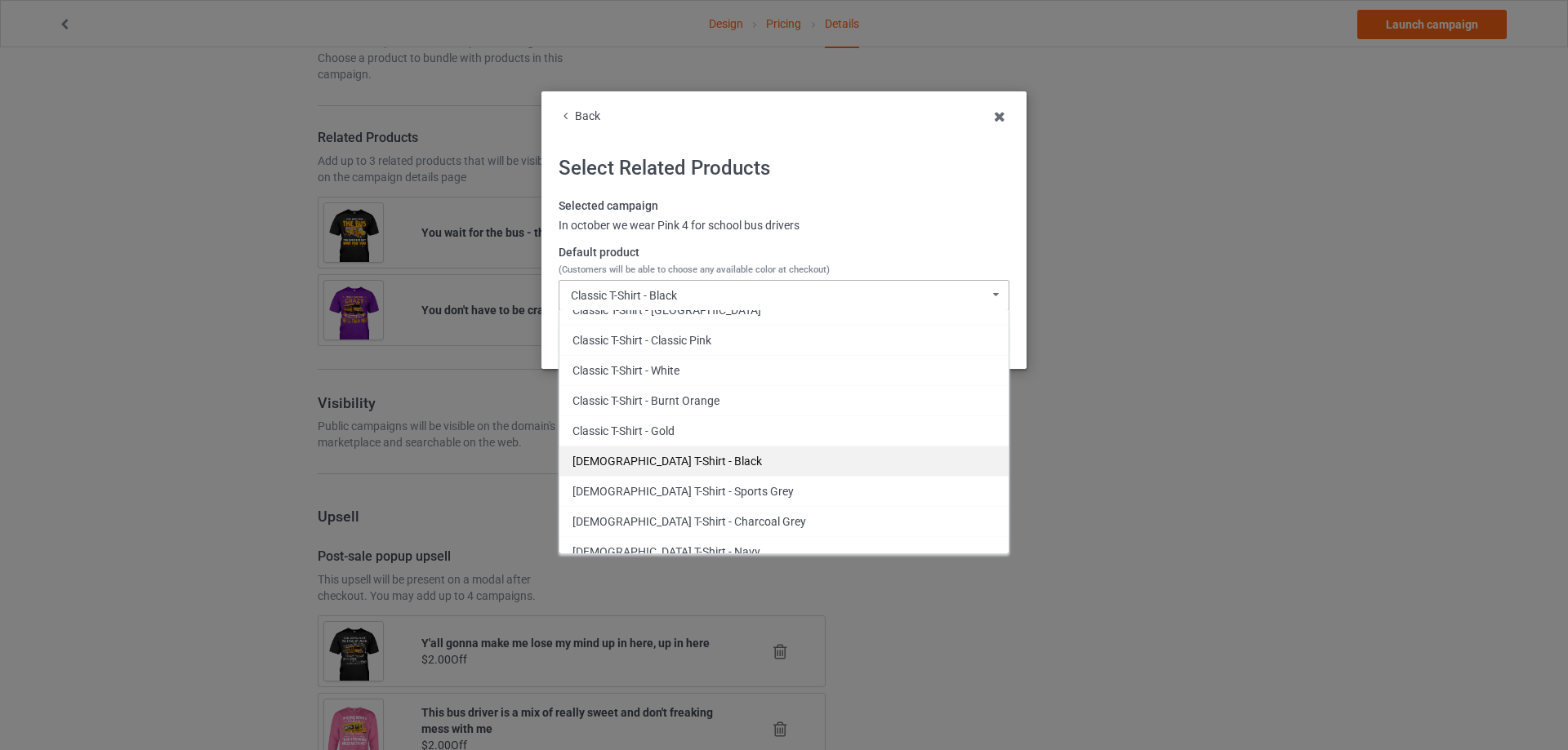
scroll to position [326, 0]
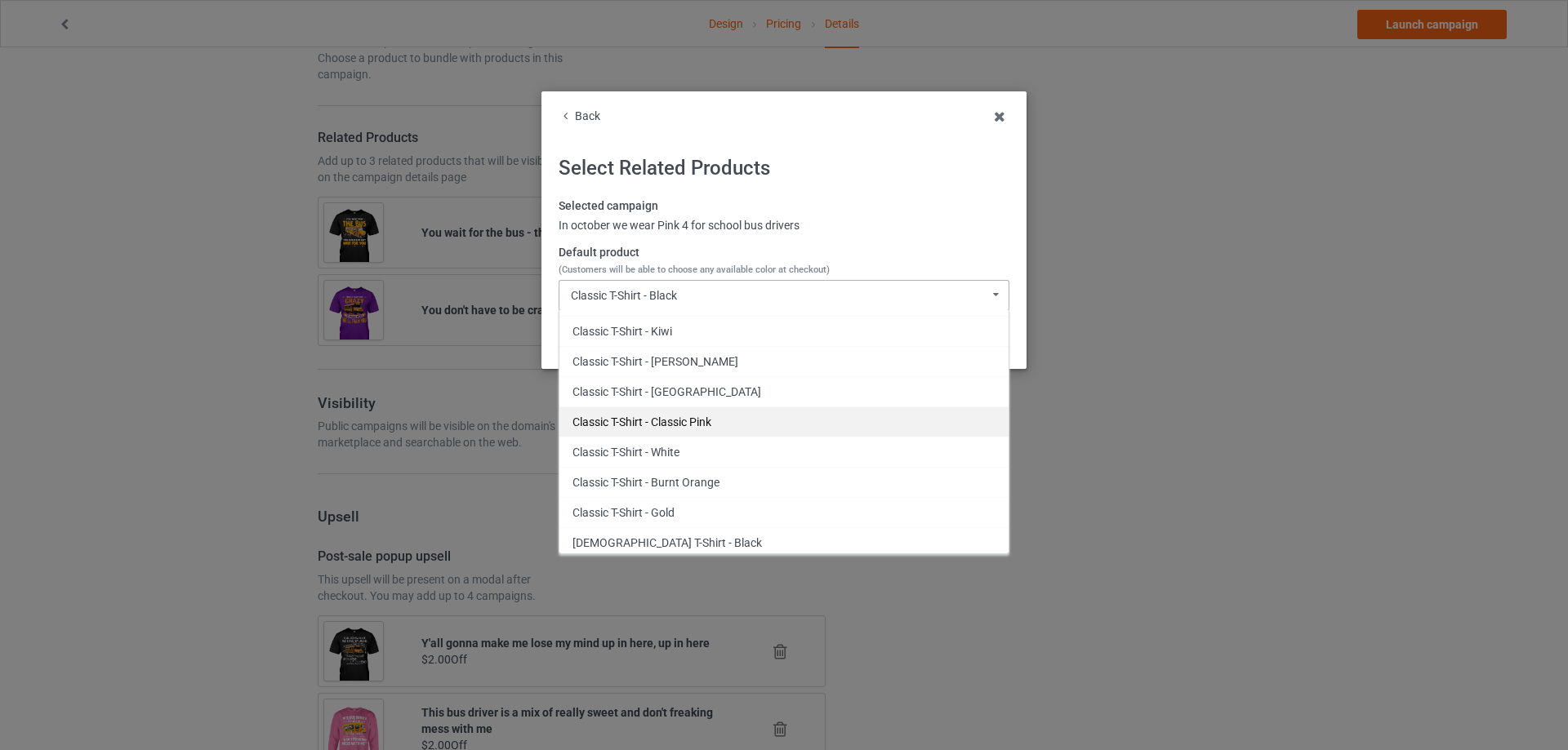
click at [715, 414] on div "Classic T-Shirt - Classic Pink" at bounding box center [784, 422] width 449 height 30
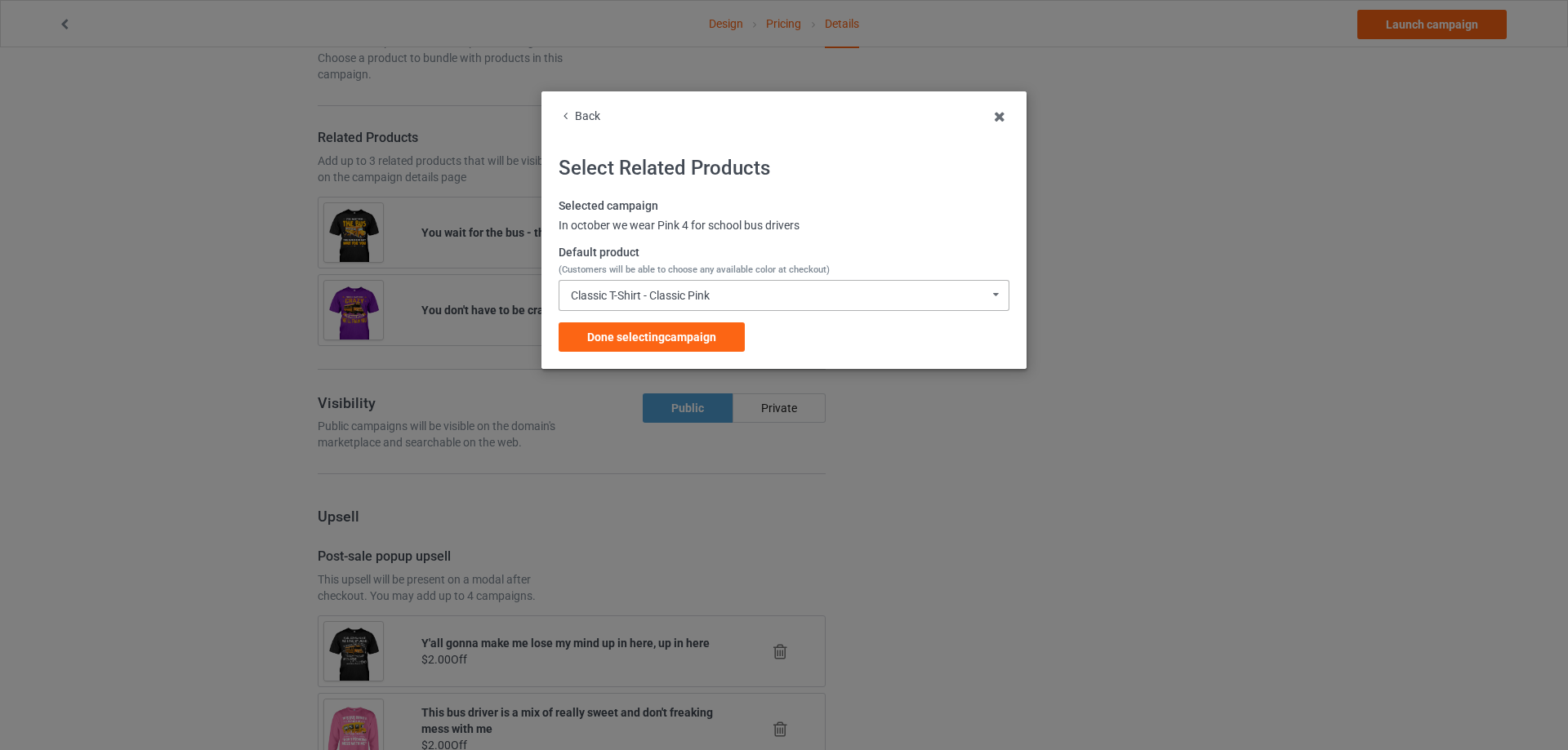
click at [715, 292] on div "Classic T-Shirt - Classic Pink Classic T-Shirt - Black Classic T-Shirt - Chocol…" at bounding box center [784, 295] width 451 height 31
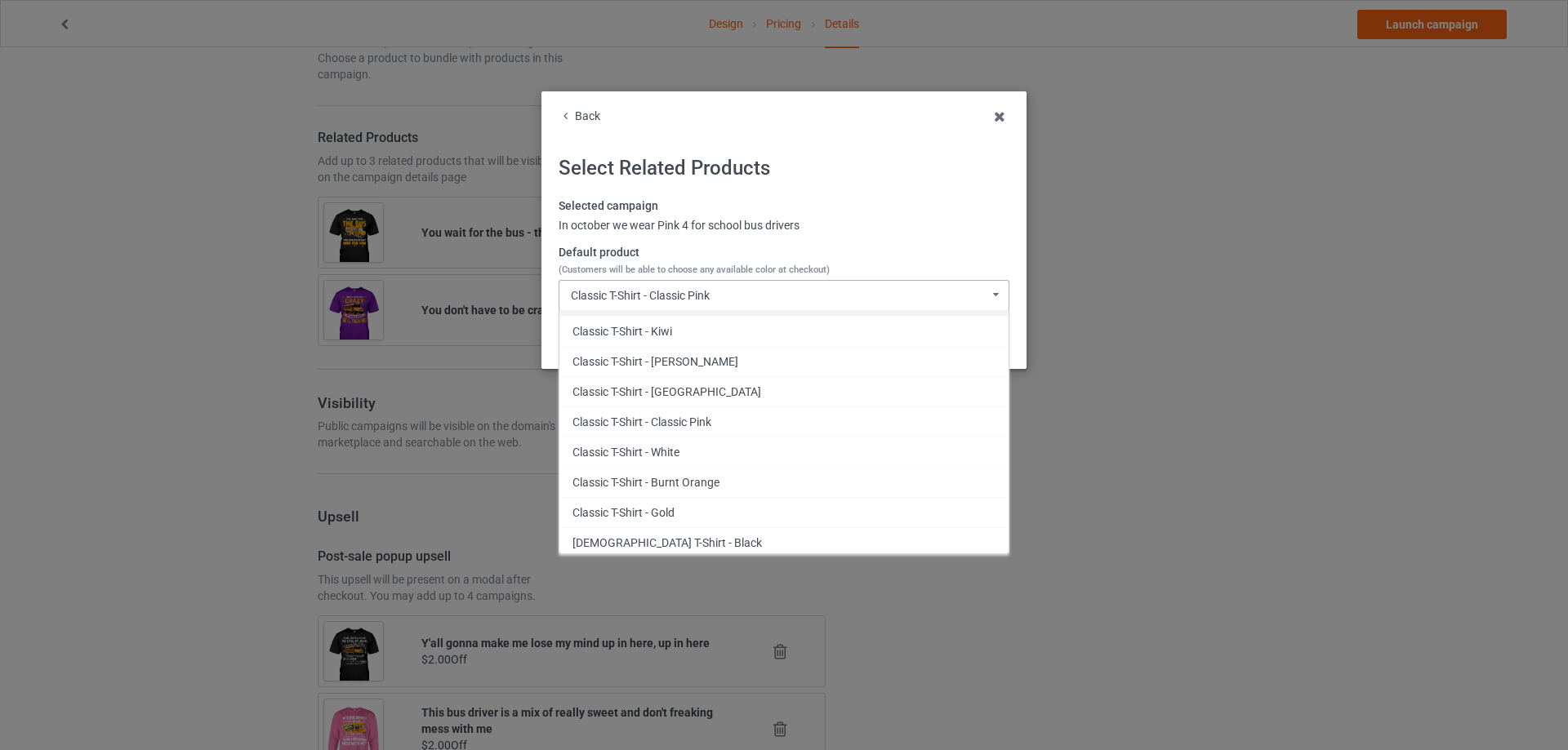
scroll to position [245, 0]
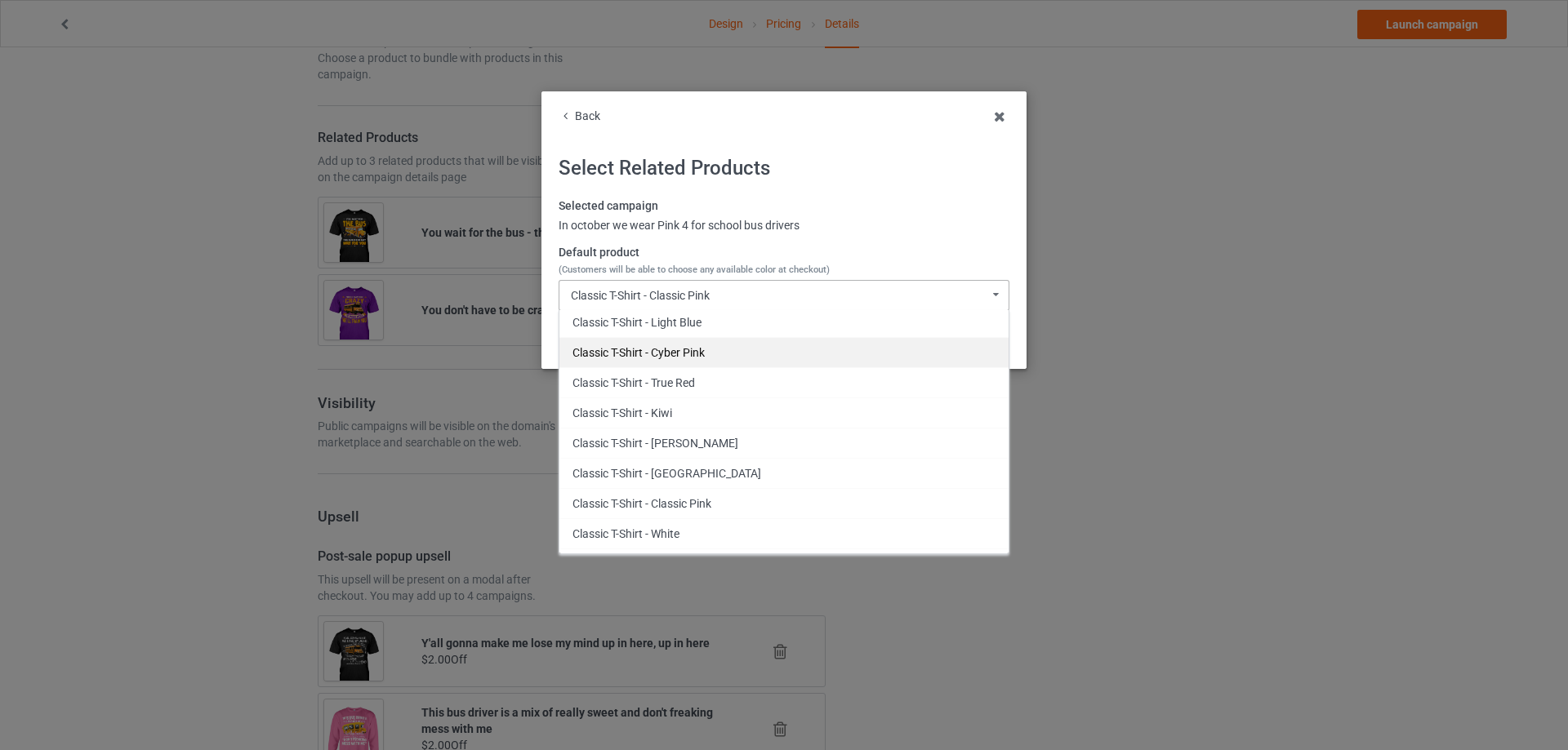
click at [705, 352] on div "Classic T-Shirt - Cyber Pink" at bounding box center [784, 352] width 449 height 30
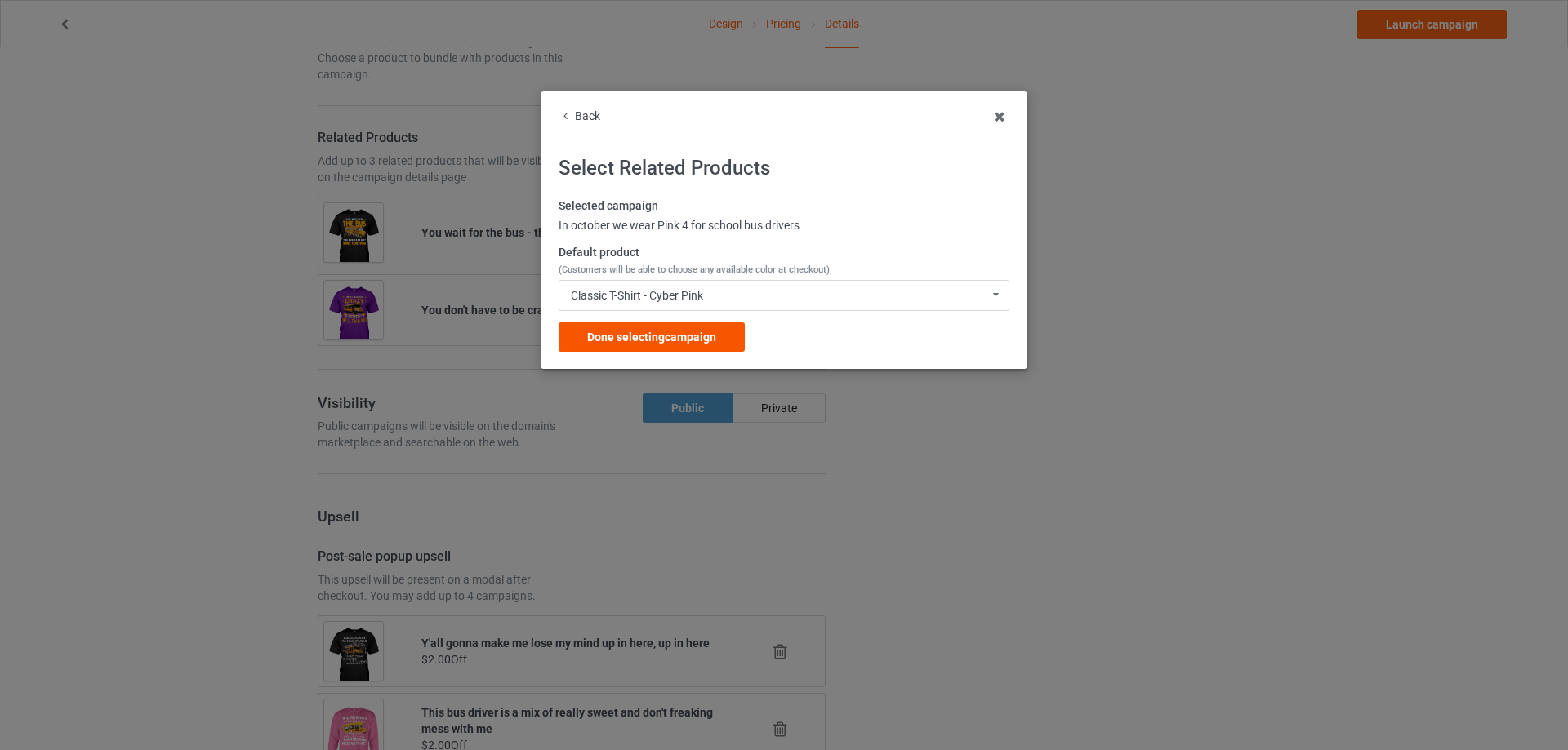
click at [699, 336] on span "Done selecting campaign" at bounding box center [651, 337] width 129 height 13
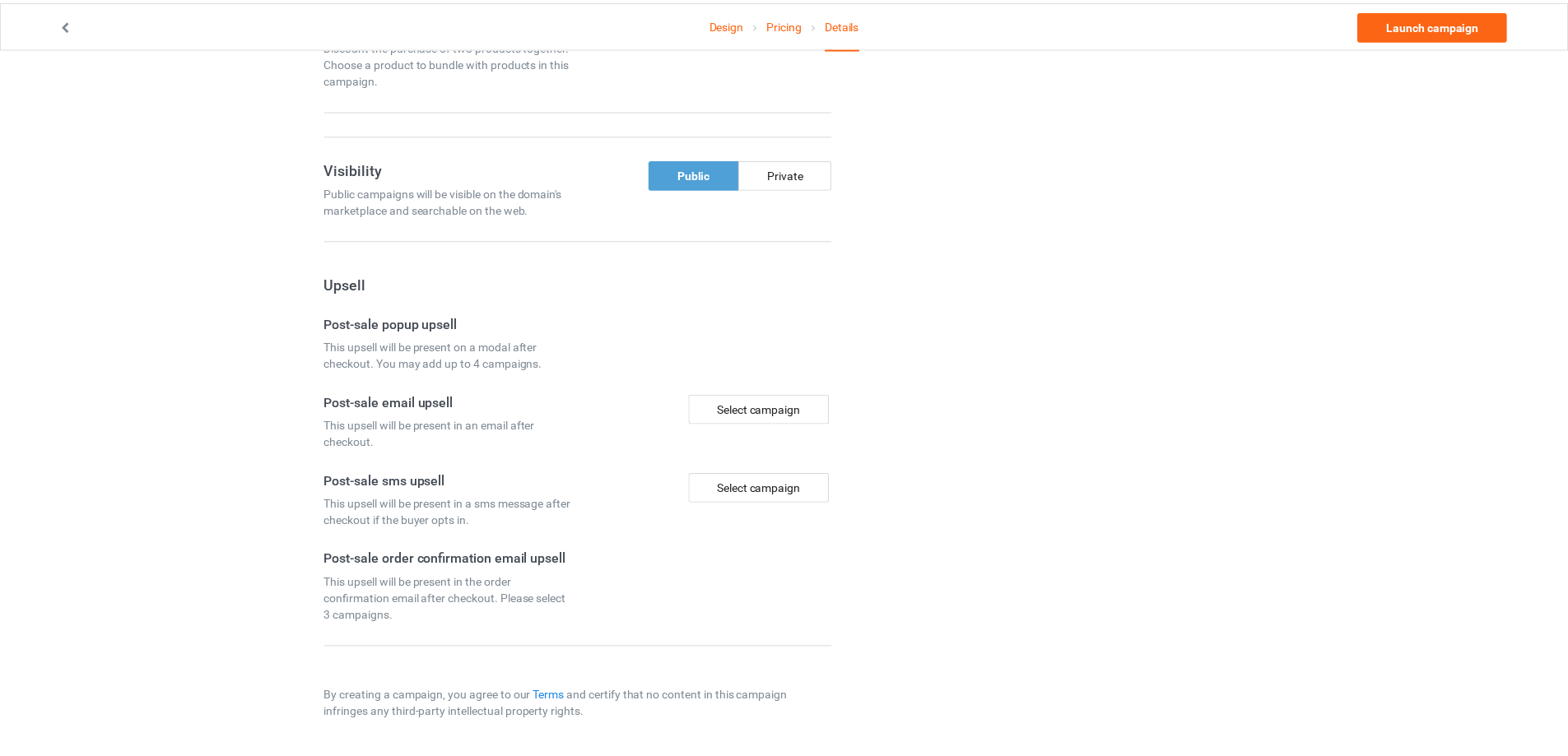
scroll to position [993, 0]
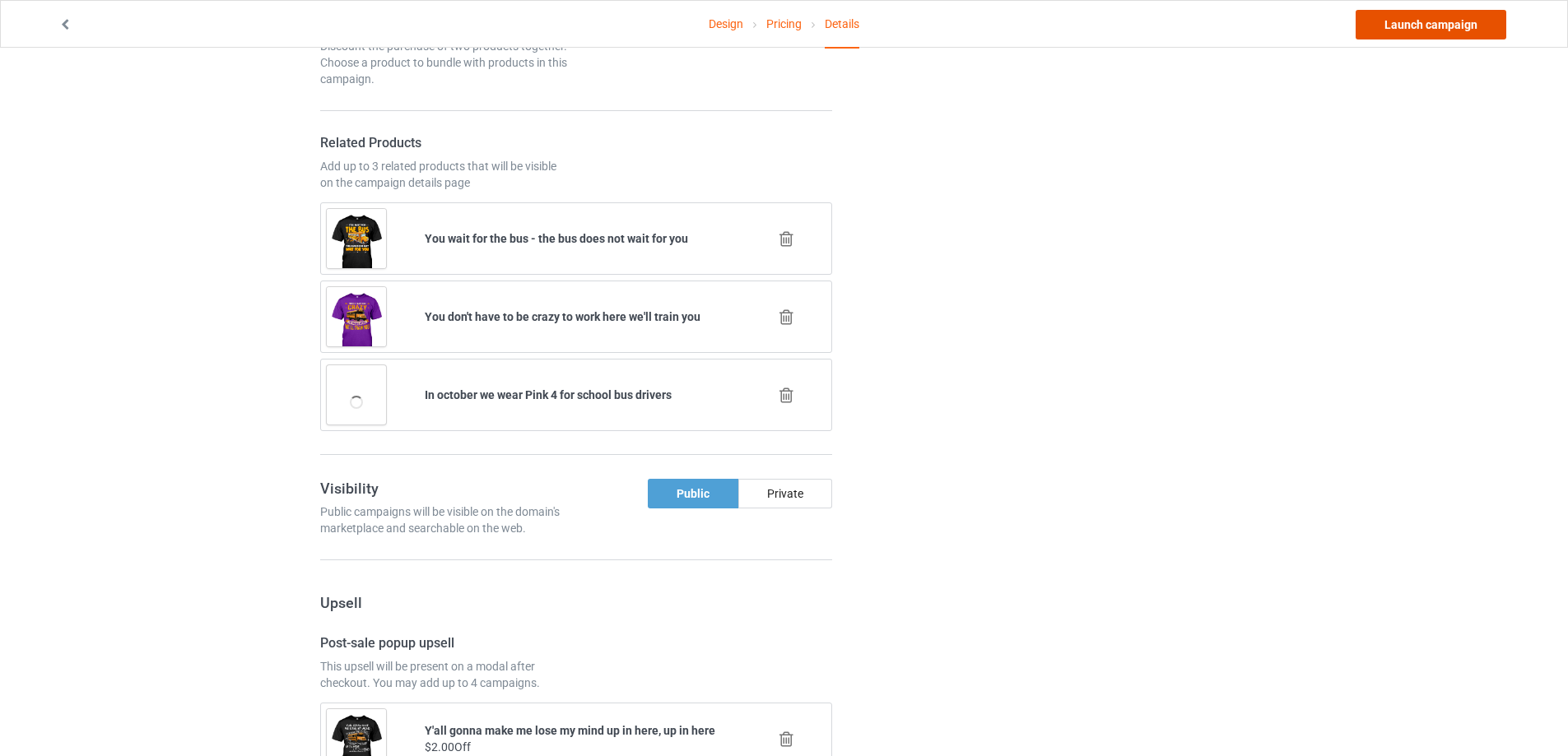
click at [1482, 20] on link "Launch campaign" at bounding box center [1431, 24] width 150 height 29
